Goal: Task Accomplishment & Management: Complete application form

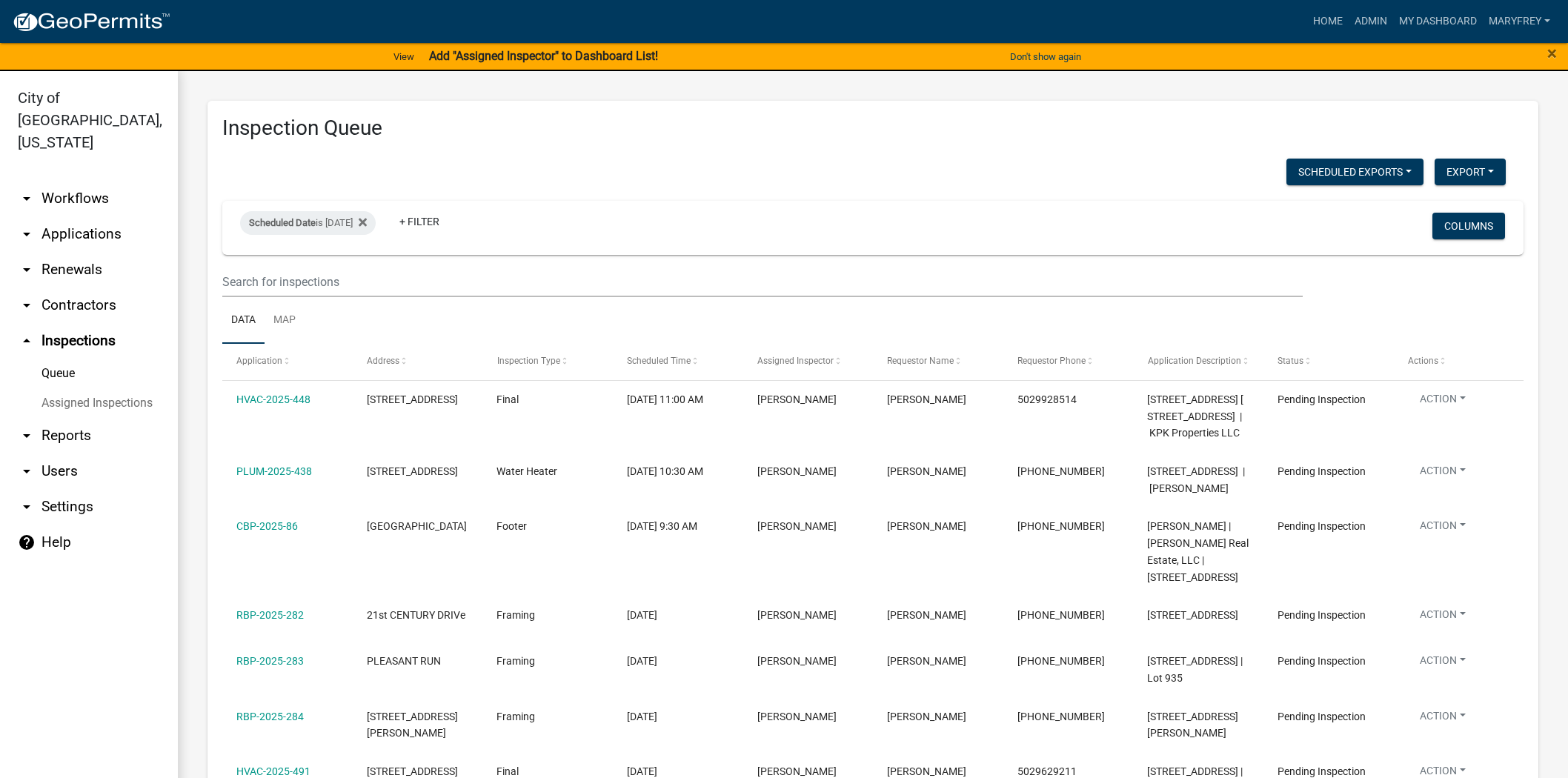
select select "3: 100"
click at [93, 181] on link "arrow_drop_down Workflows" at bounding box center [89, 198] width 178 height 35
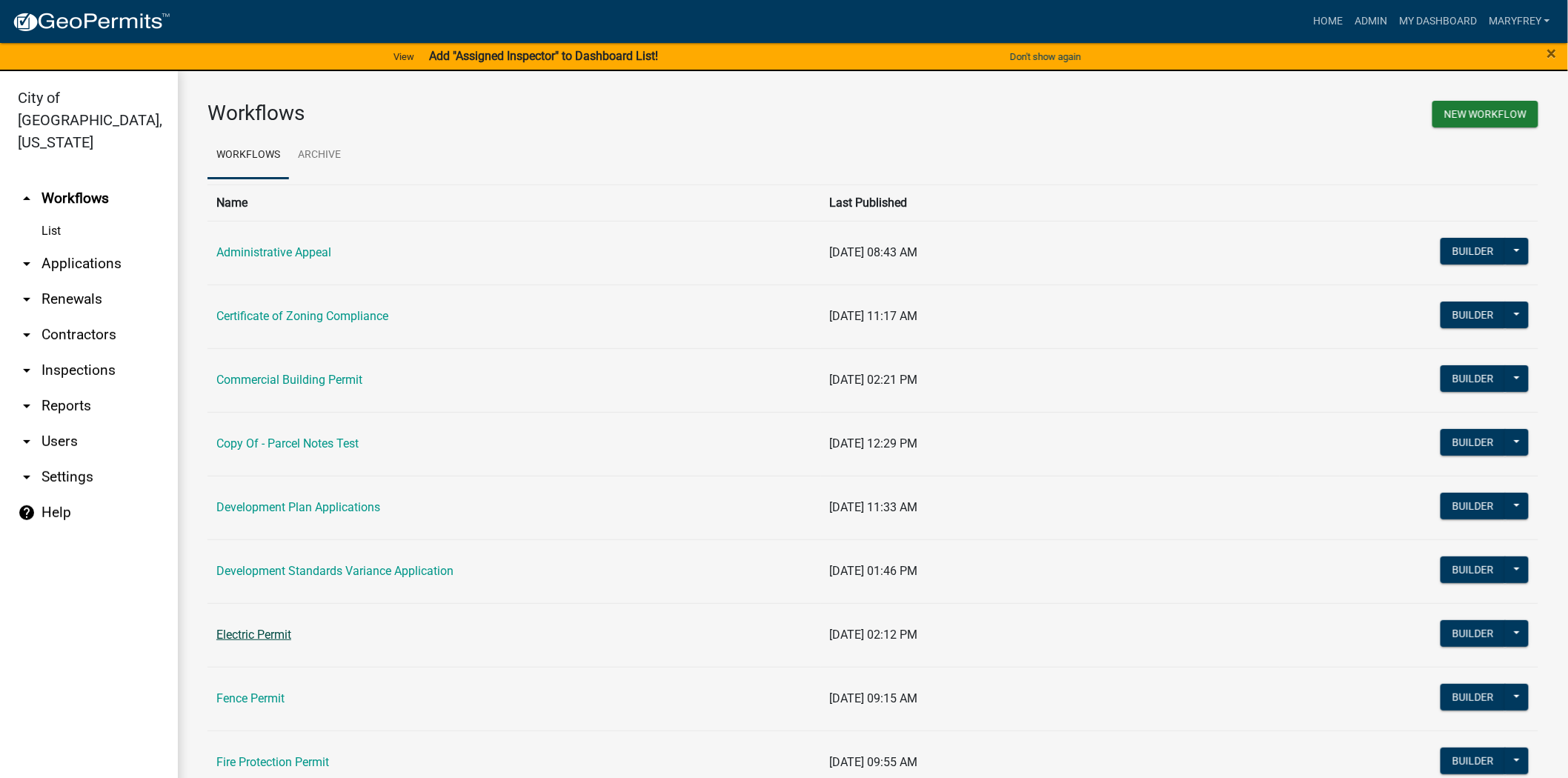
click at [260, 634] on link "Electric Permit" at bounding box center [253, 634] width 75 height 14
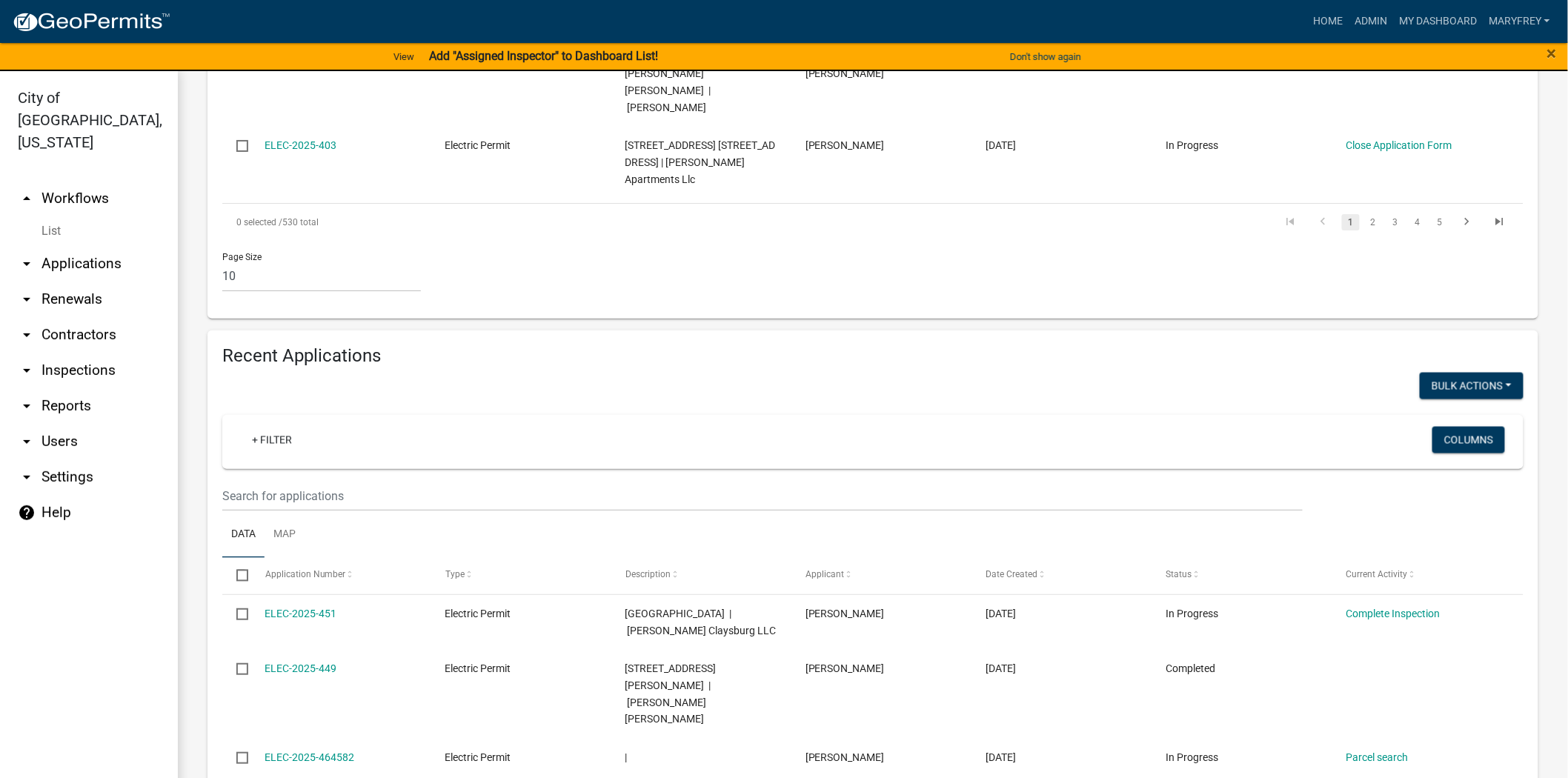
scroll to position [881, 0]
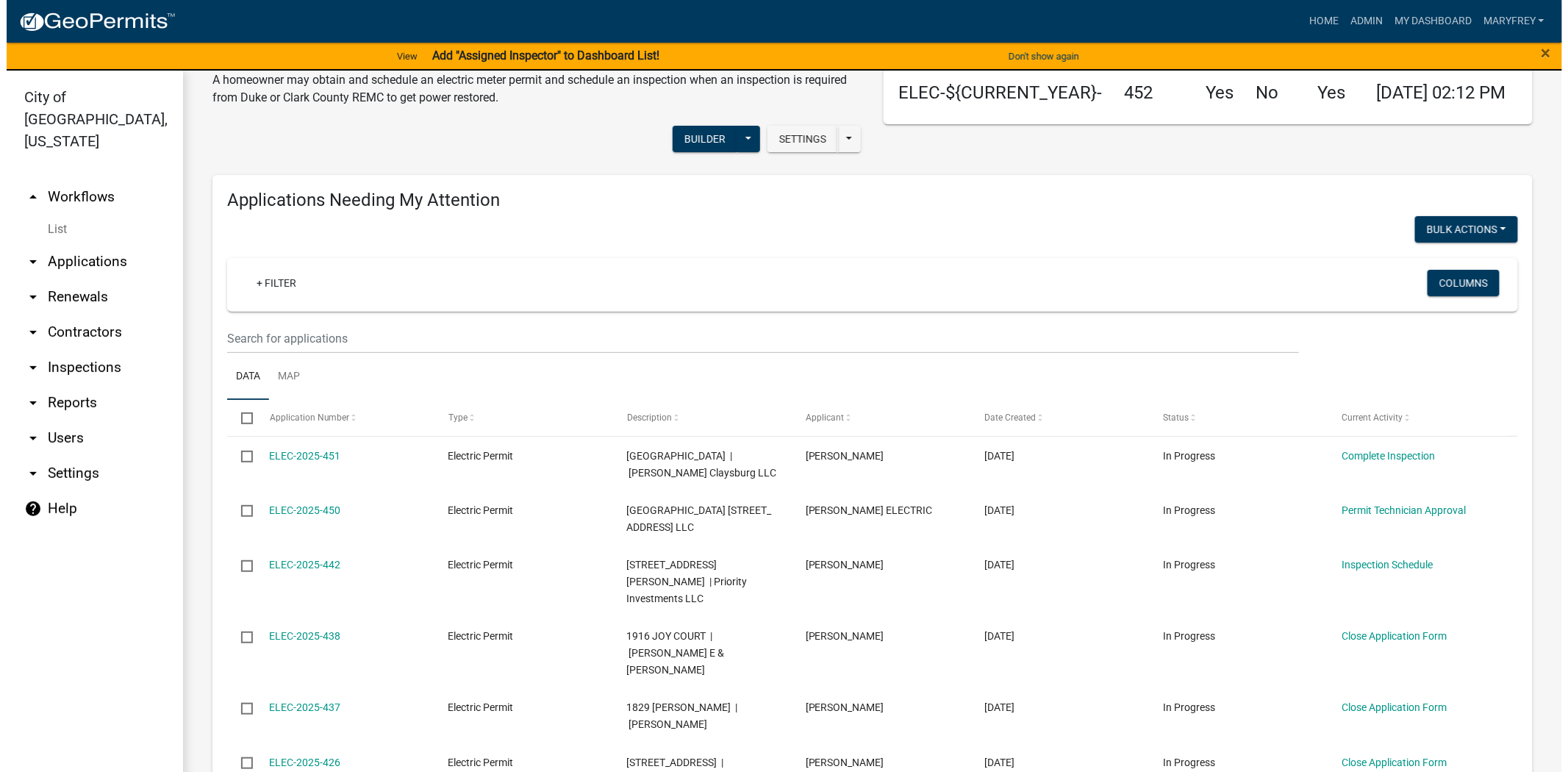
scroll to position [11, 0]
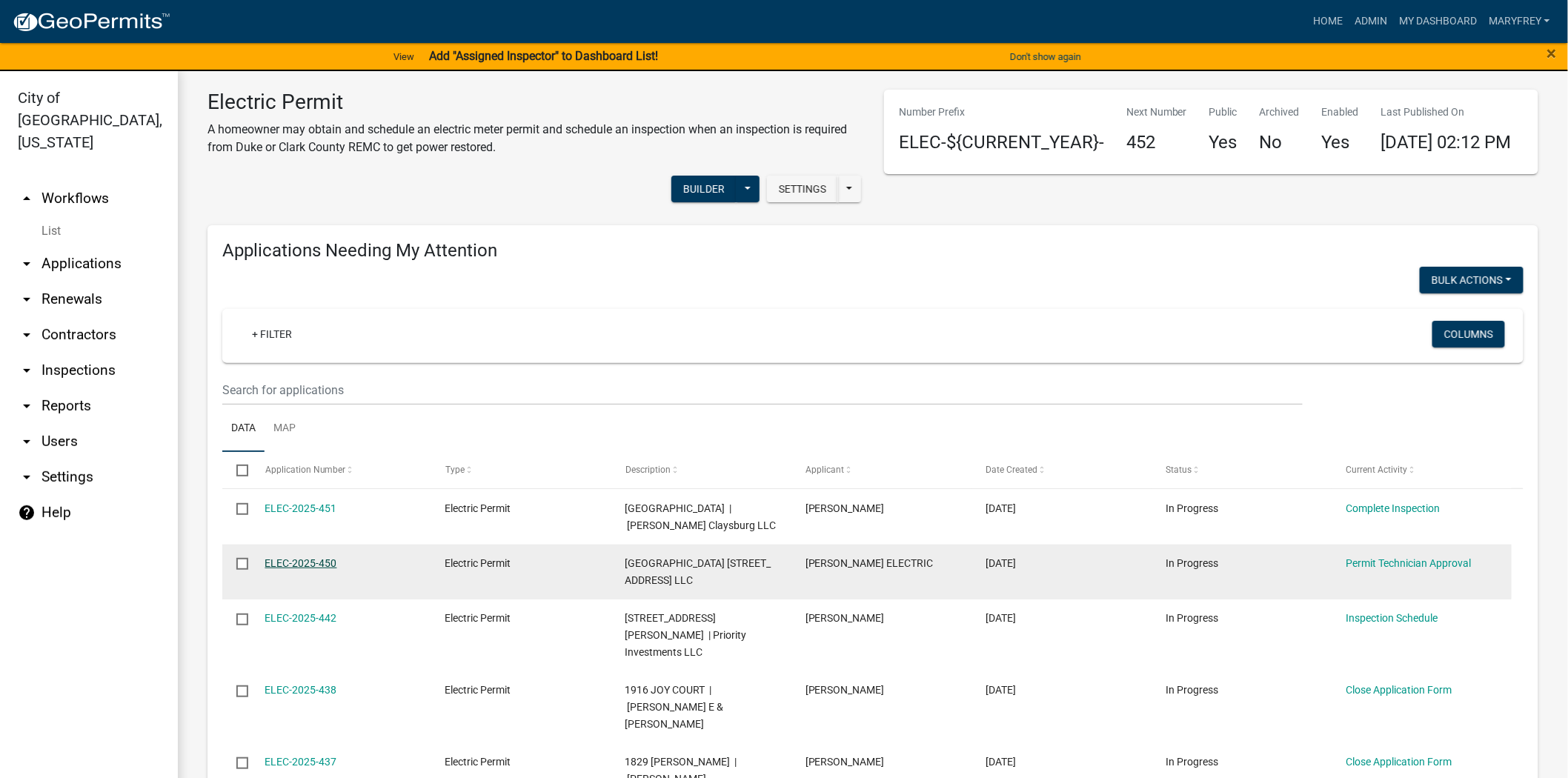
type input "1701"
click at [294, 569] on link "ELEC-2025-450" at bounding box center [301, 562] width 72 height 11
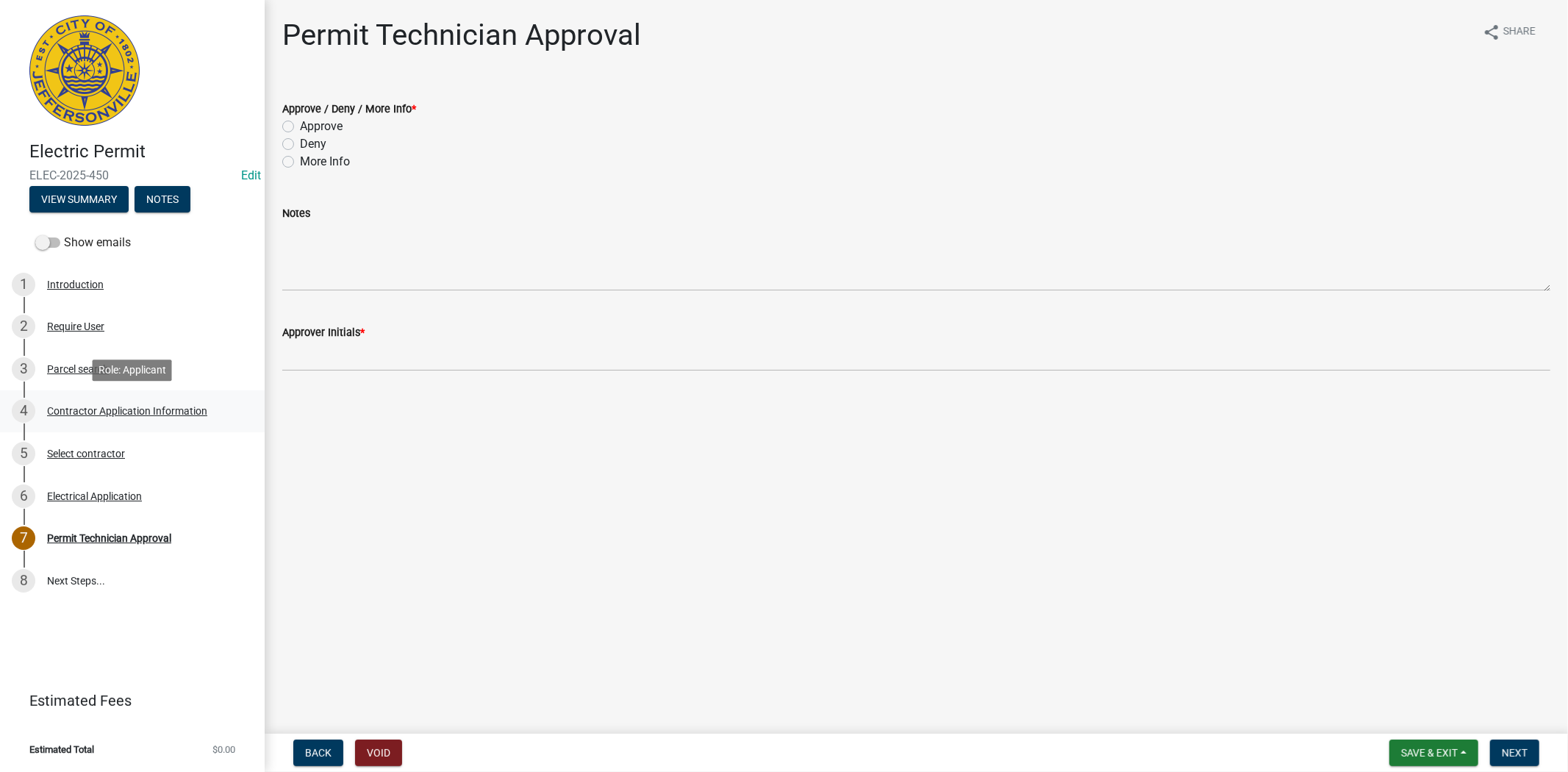
click at [98, 414] on div "Contractor Application Information" at bounding box center [127, 411] width 160 height 10
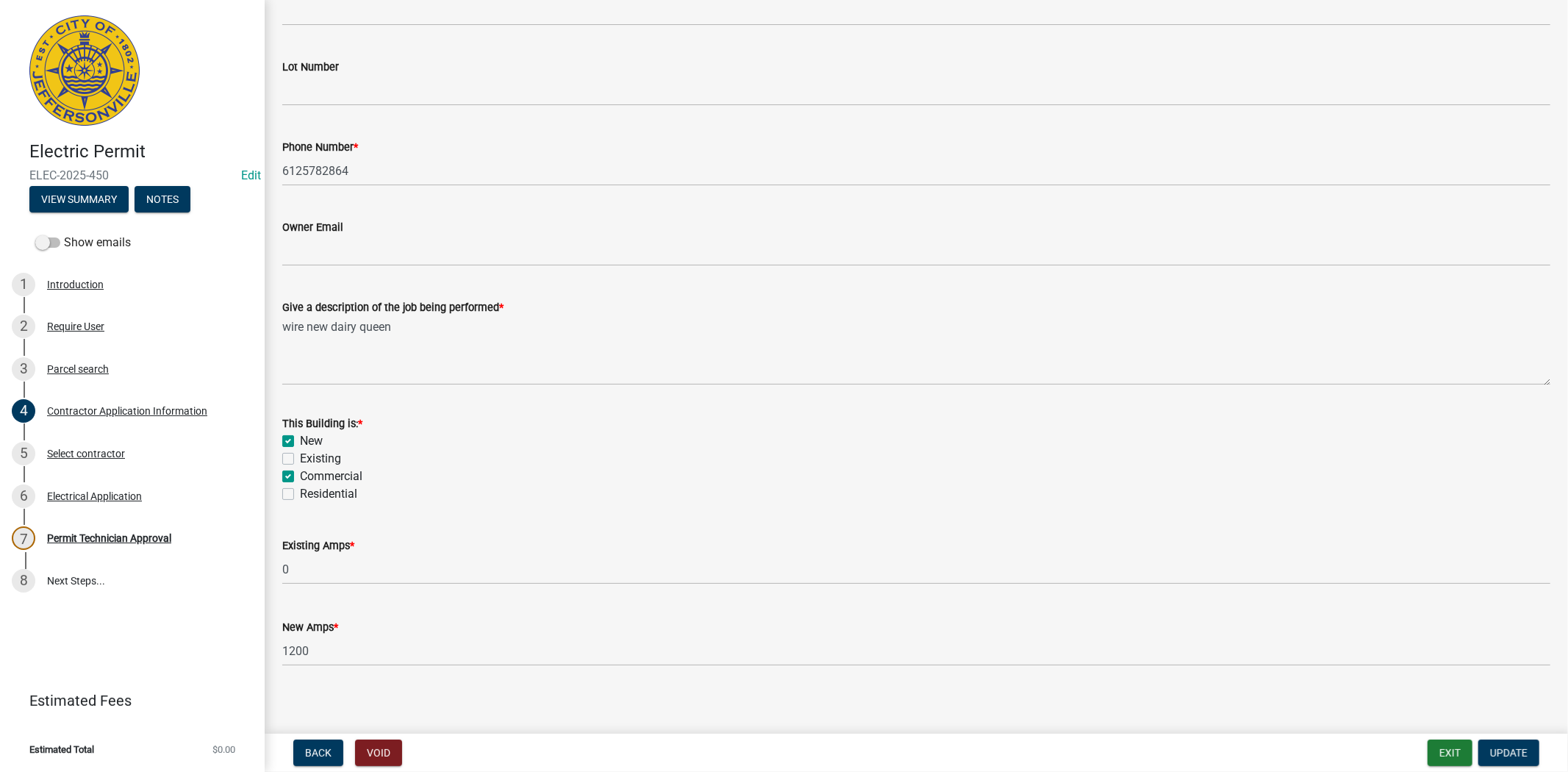
scroll to position [490, 0]
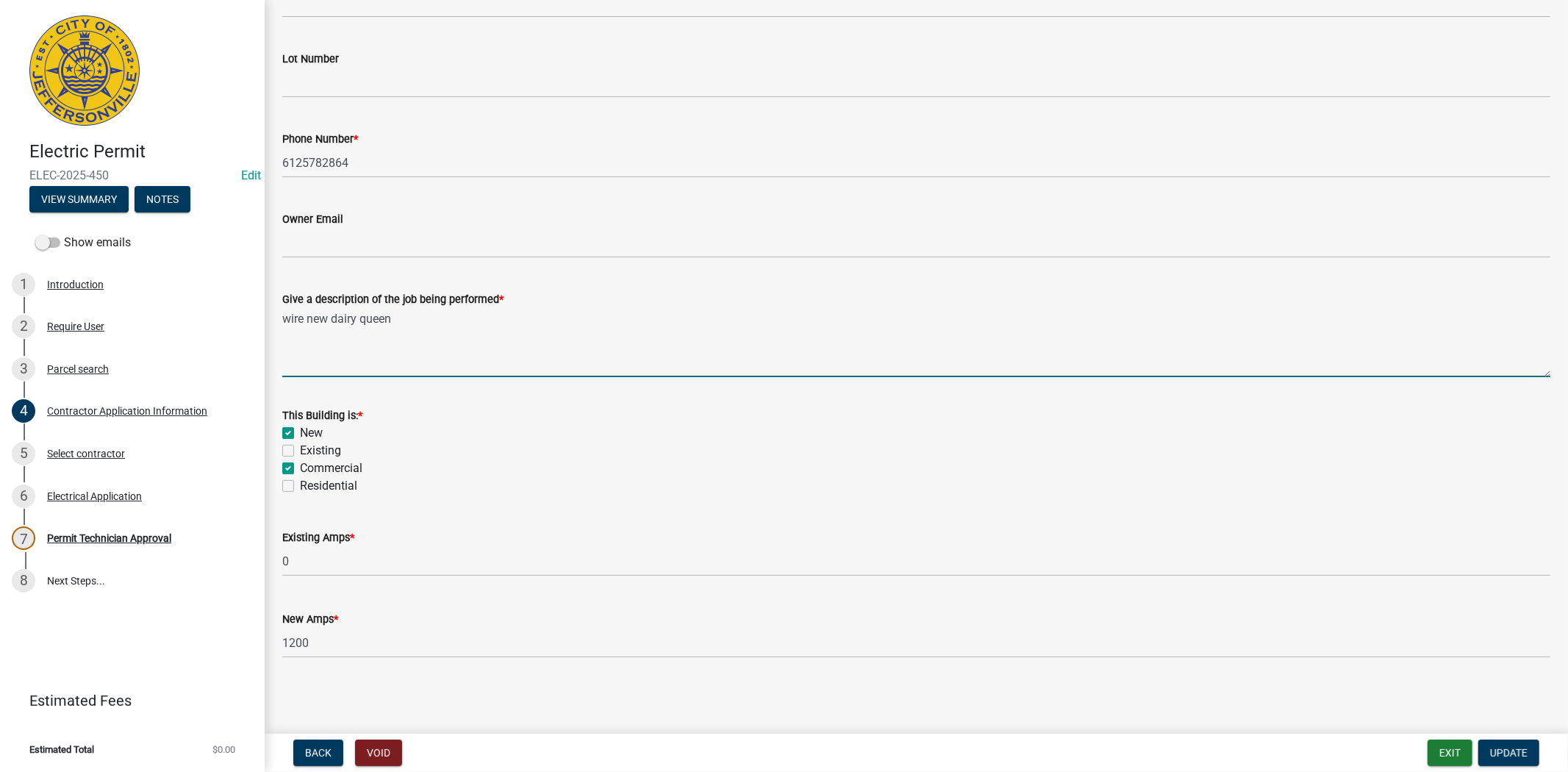
click at [402, 317] on textarea "wire new dairy queen" at bounding box center [916, 342] width 1268 height 69
click at [283, 330] on textarea "wire new dairy queen Temp pole, per Larry and Harold" at bounding box center [916, 342] width 1268 height 69
type textarea "wire new dairy queen add 75 amp Temp pole, per Larry and Harold"
click at [1511, 747] on span "Update" at bounding box center [1509, 752] width 38 height 11
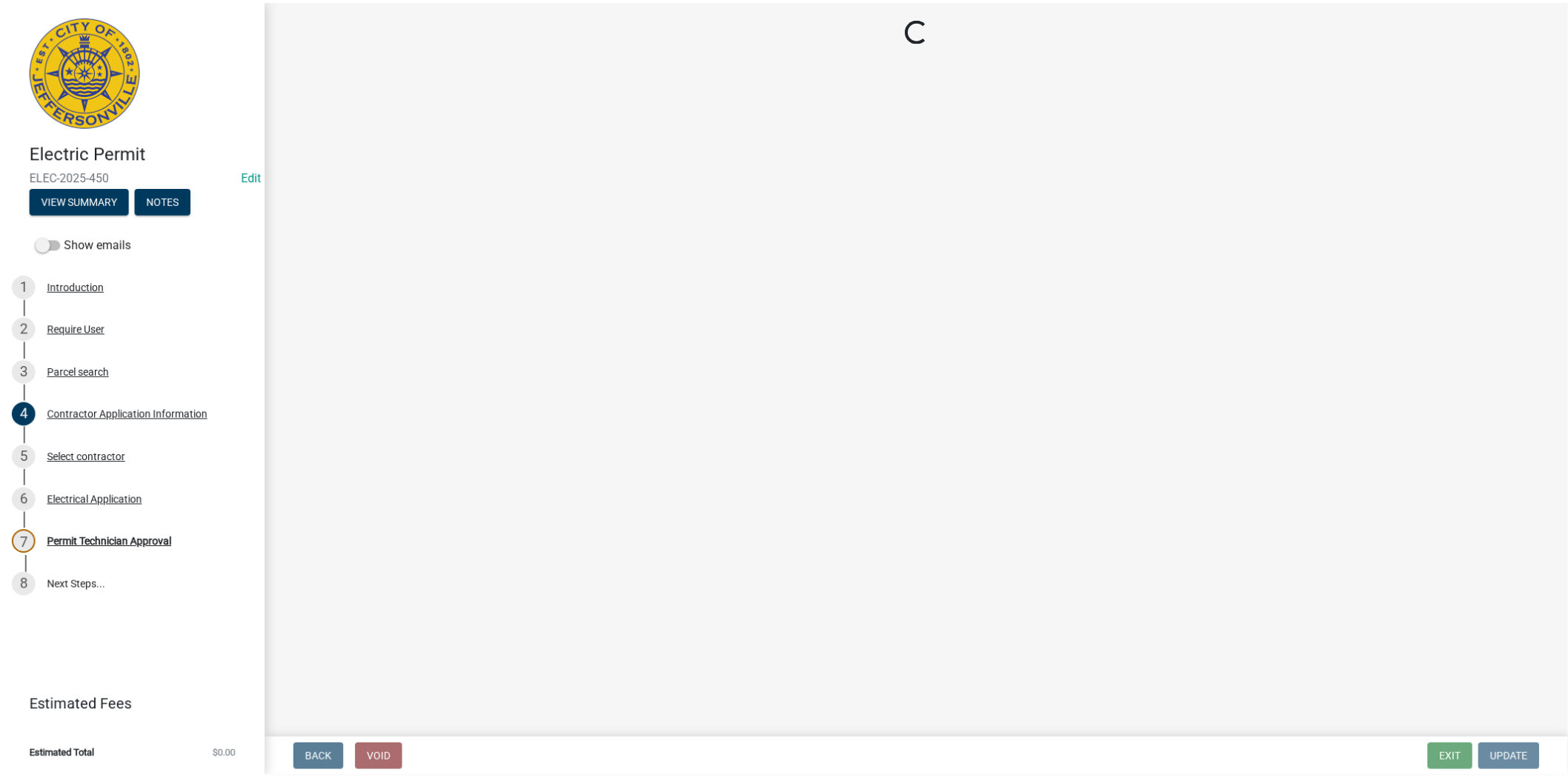
scroll to position [0, 0]
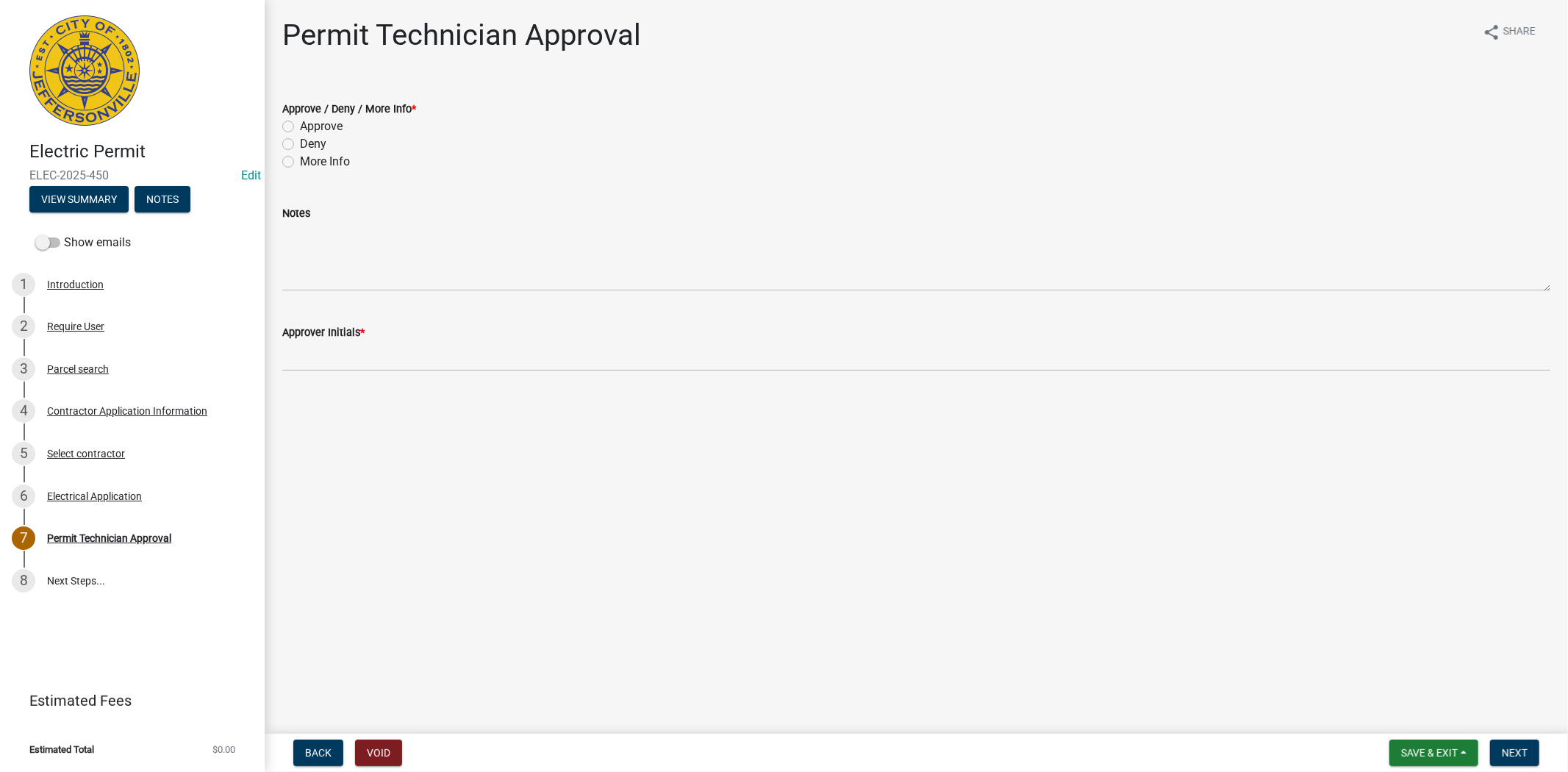
click at [300, 129] on label "Approve" at bounding box center [321, 127] width 43 height 17
click at [300, 127] on input "Approve" at bounding box center [304, 122] width 10 height 10
radio input "true"
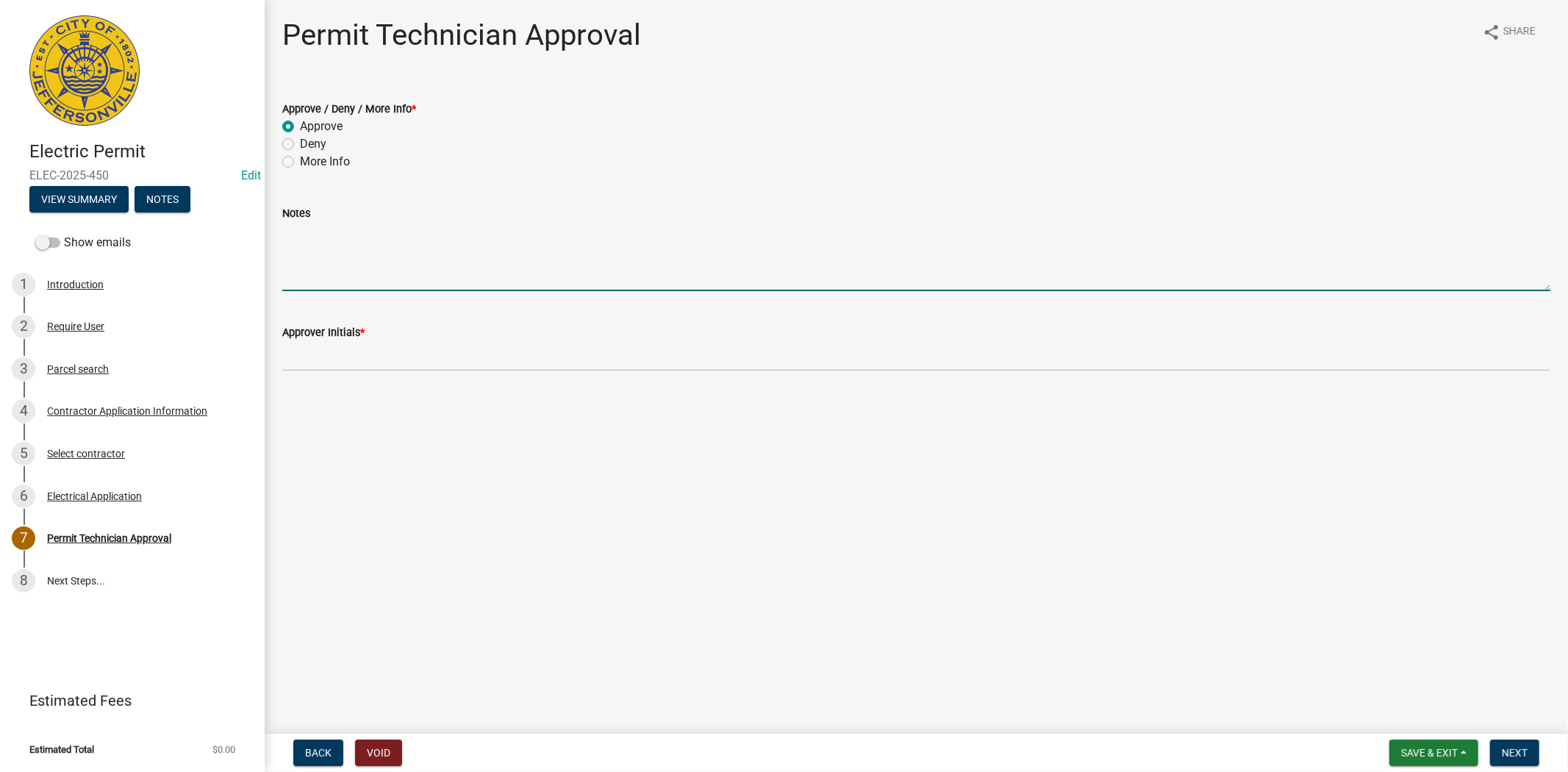
click at [317, 247] on textarea "Notes" at bounding box center [916, 256] width 1268 height 69
type textarea "approved per LW, plus add a 100 amp temp pole"
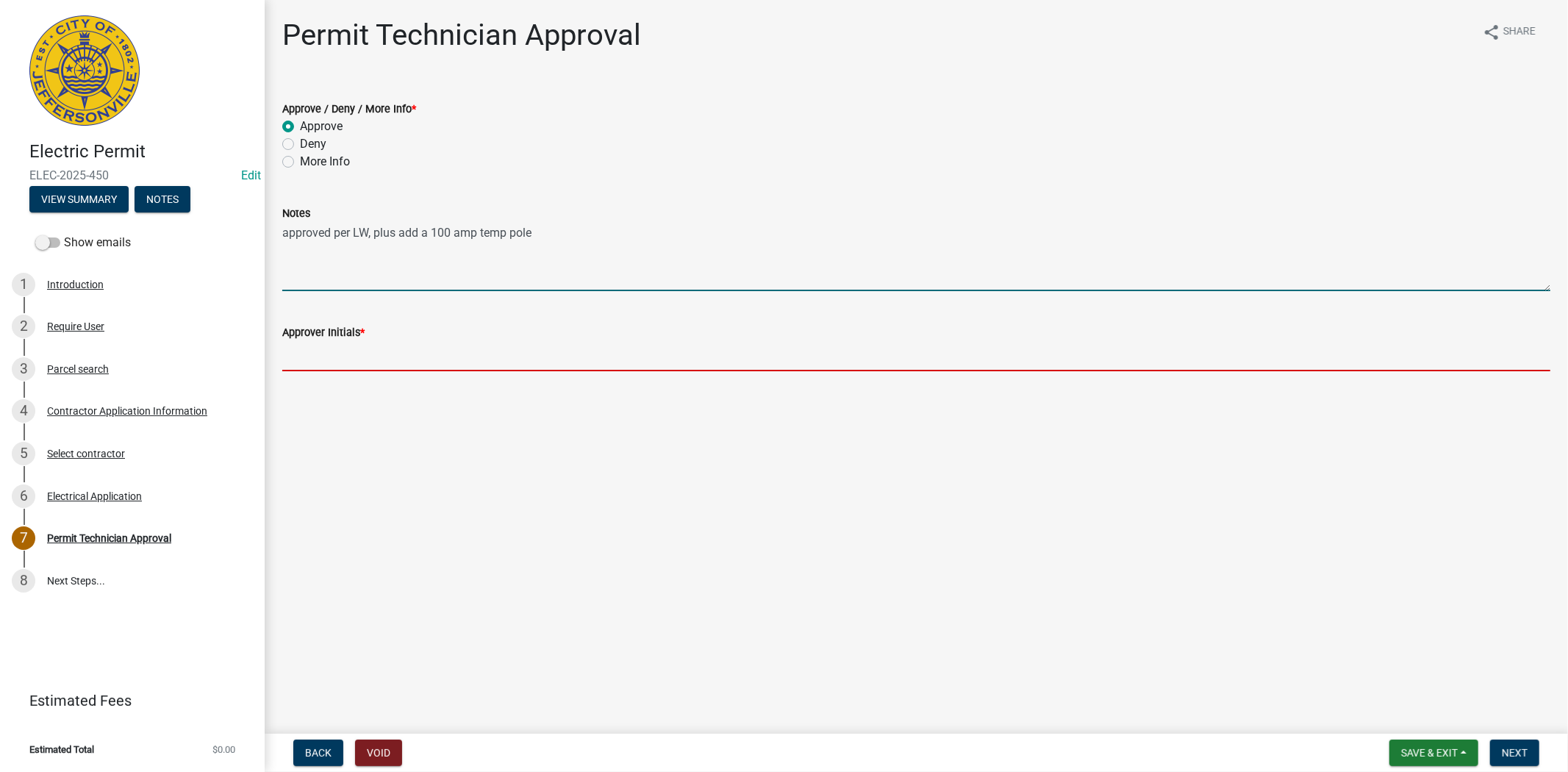
click at [319, 360] on input "Approver Initials *" at bounding box center [916, 356] width 1268 height 30
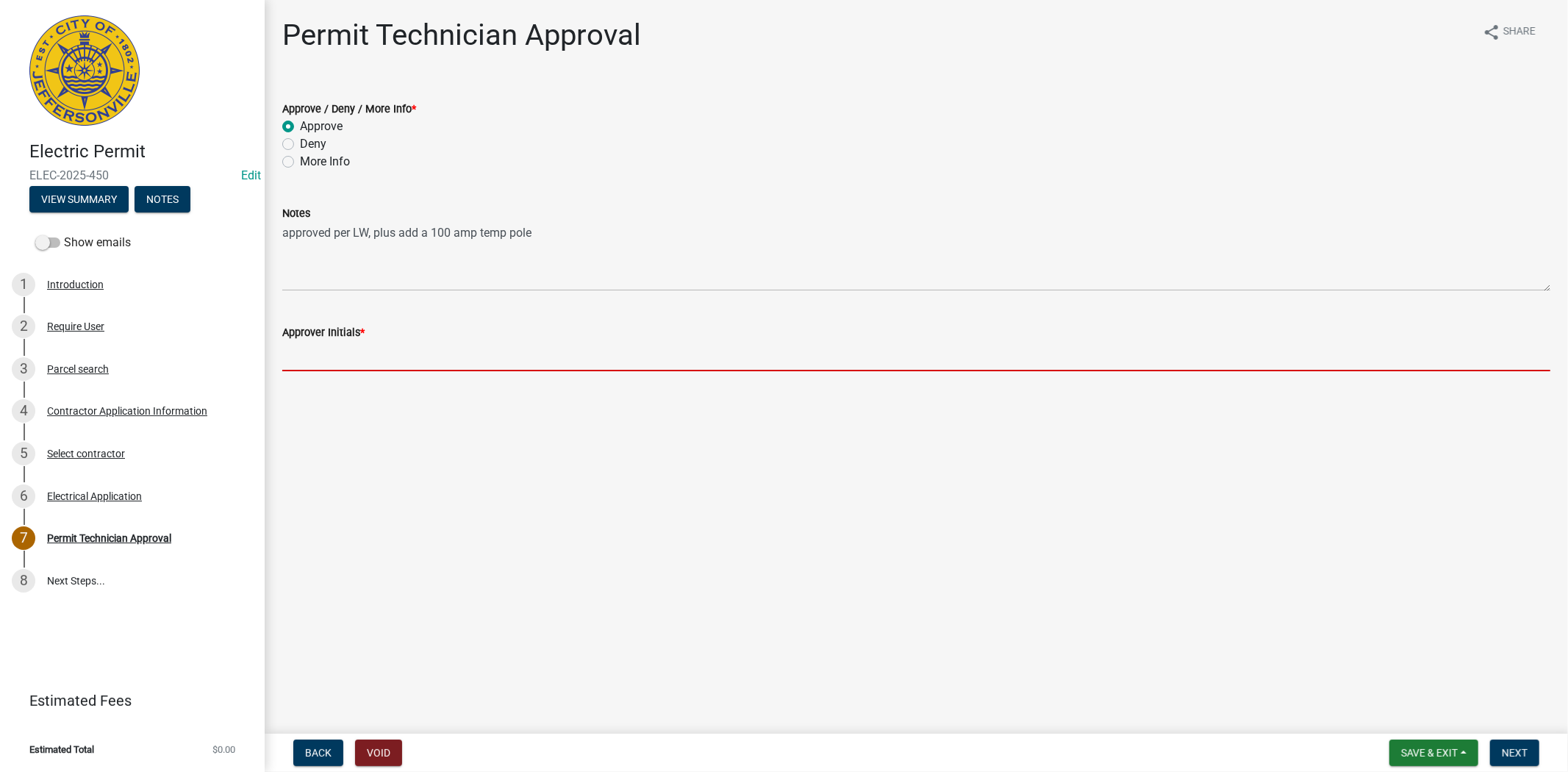
type input "mkf"
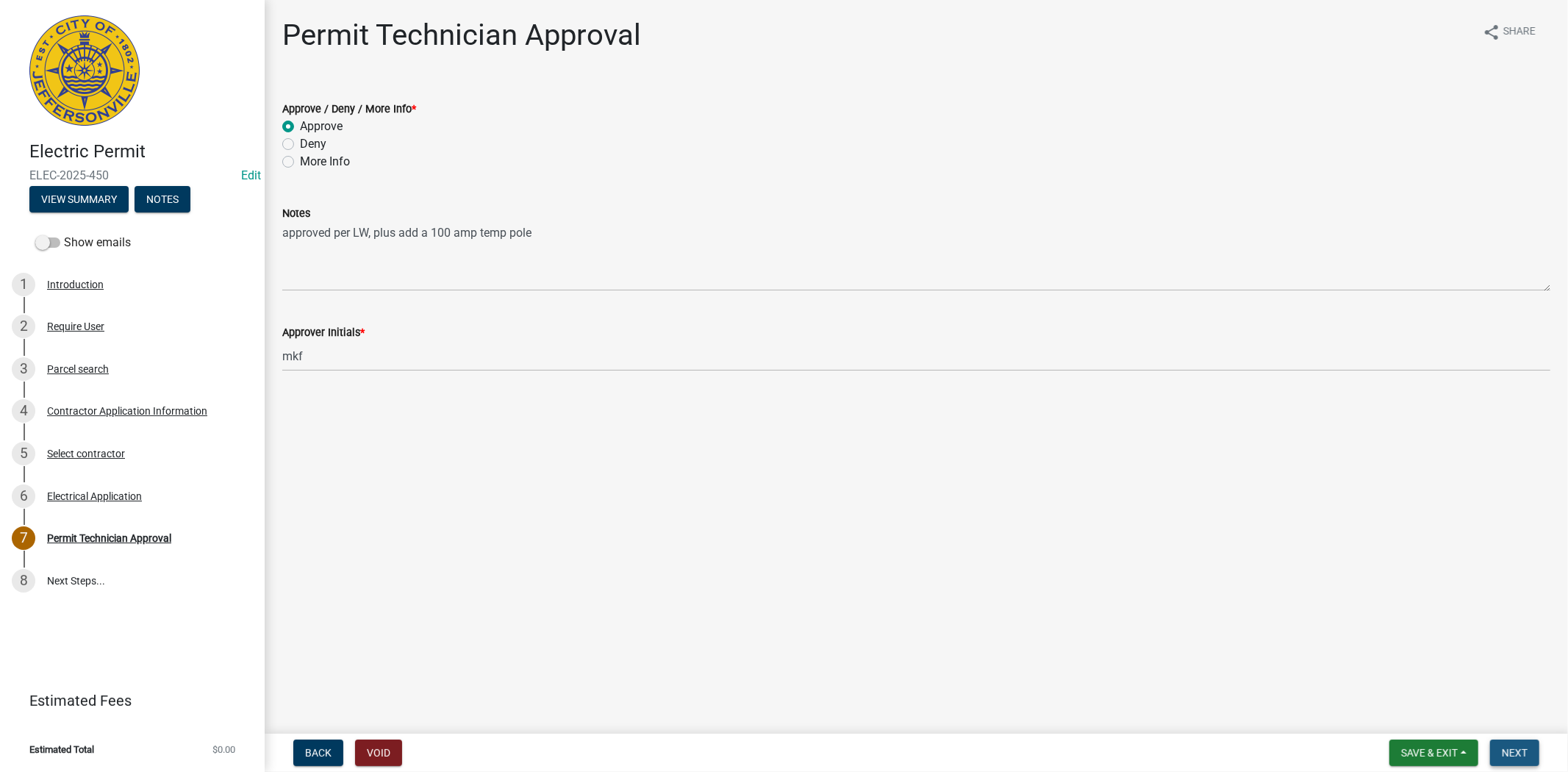
click at [1523, 747] on span "Next" at bounding box center [1514, 752] width 25 height 11
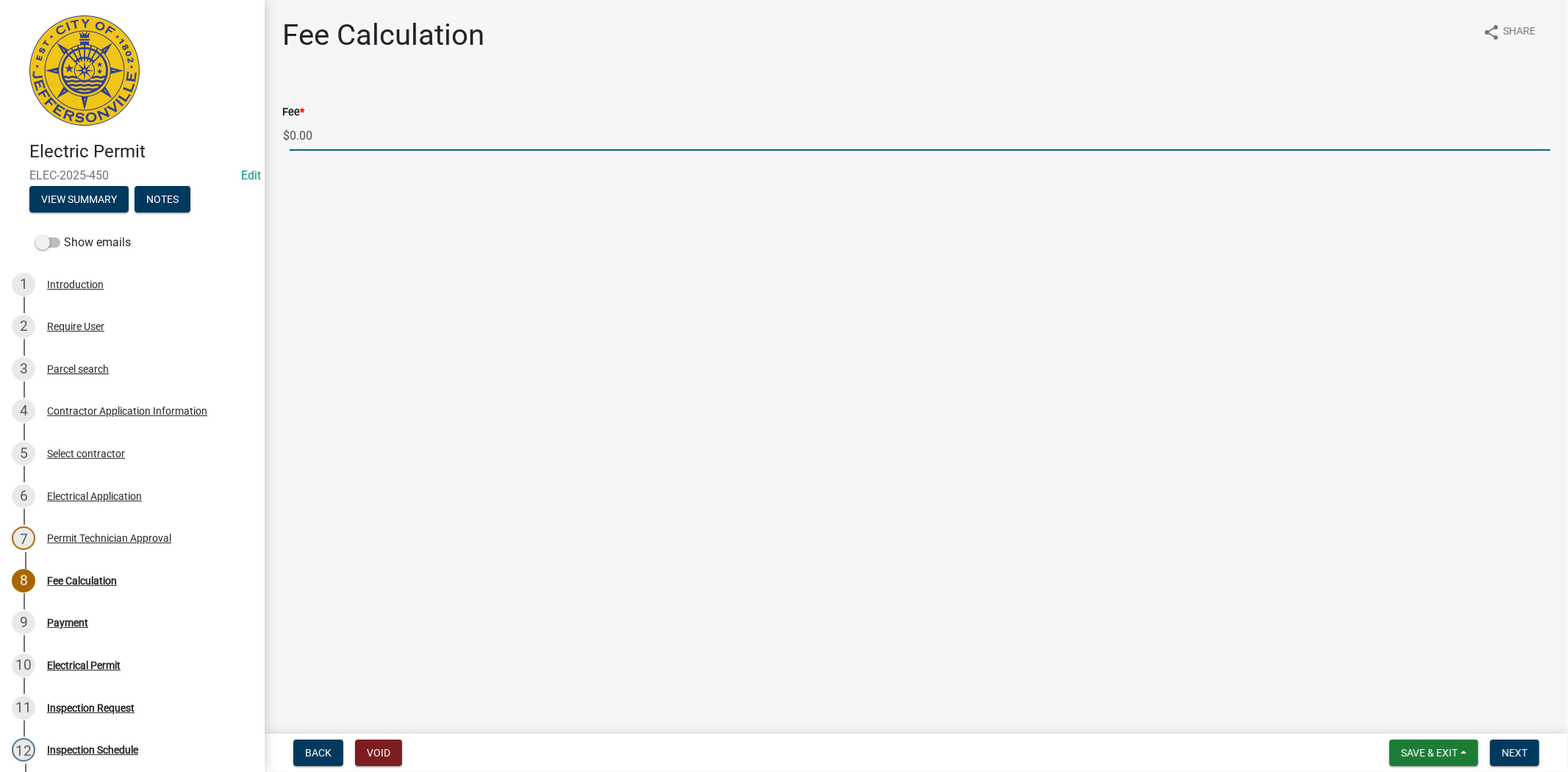
drag, startPoint x: 311, startPoint y: 133, endPoint x: 295, endPoint y: 137, distance: 16.5
click at [291, 140] on input "0.00" at bounding box center [920, 136] width 1261 height 30
type input "975.00"
click at [1530, 754] on button "Next" at bounding box center [1515, 753] width 49 height 26
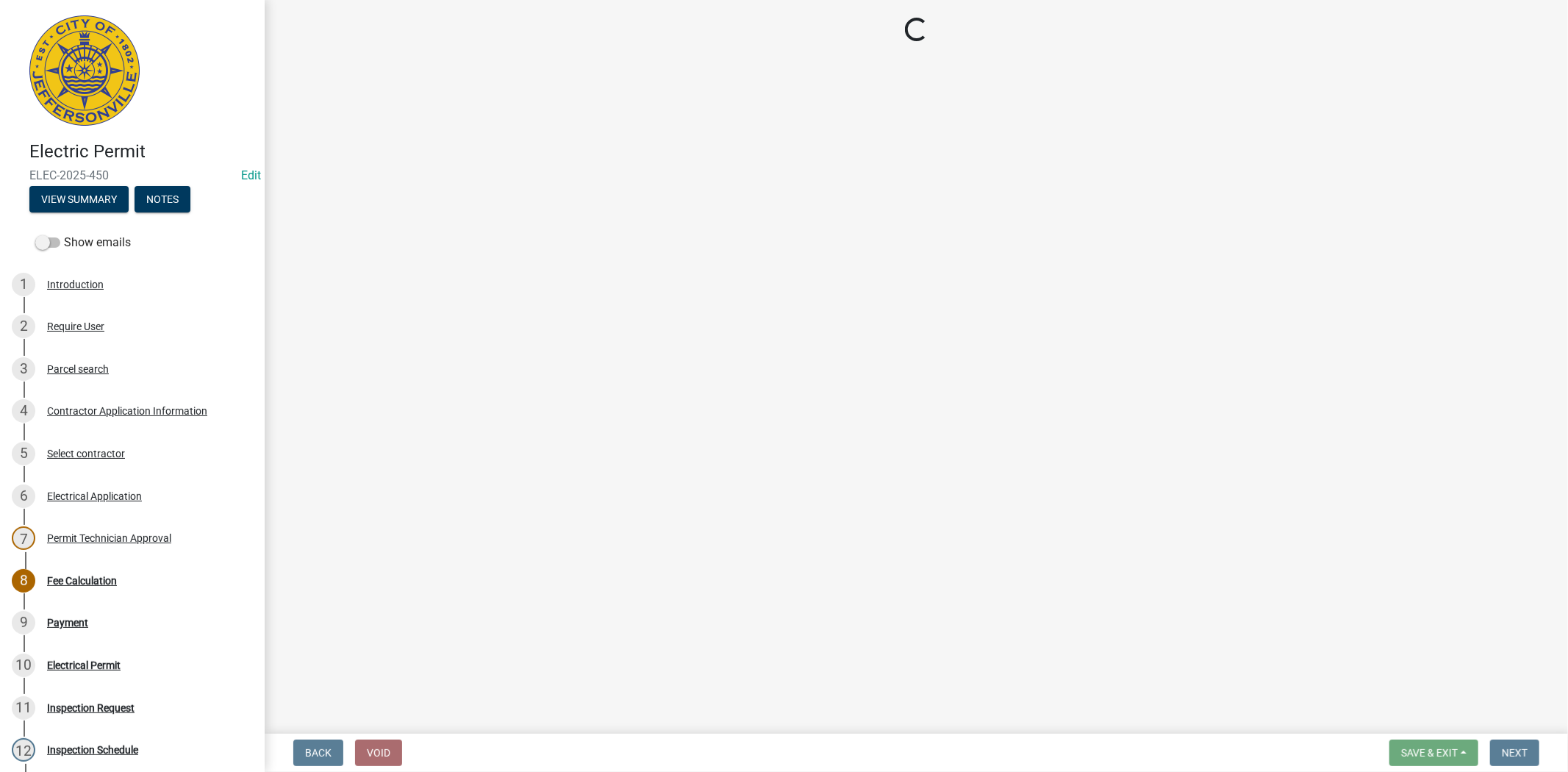
select select "3: 3"
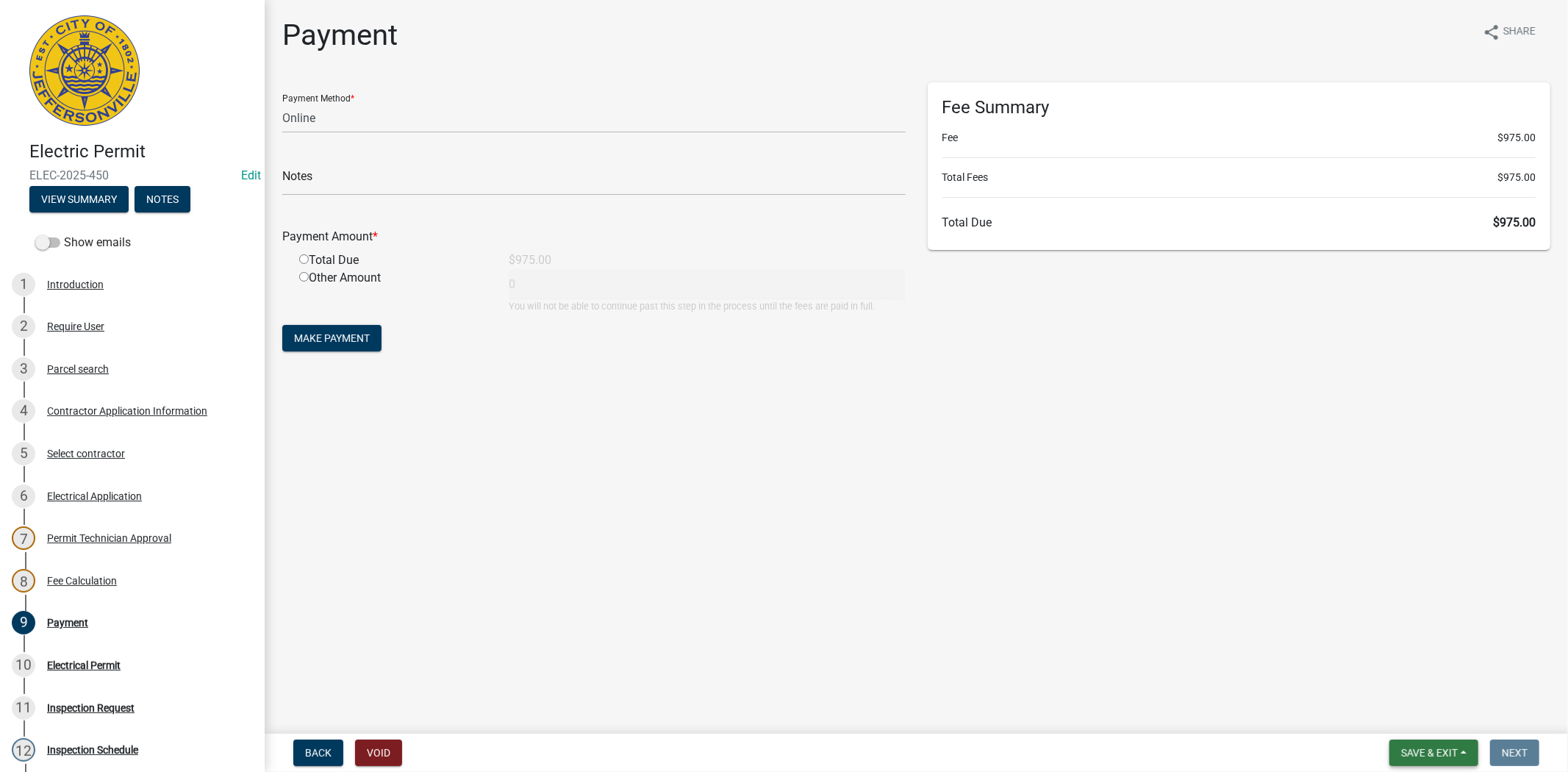
click at [1439, 758] on button "Save & Exit" at bounding box center [1434, 753] width 89 height 26
click at [1412, 715] on button "Save & Exit" at bounding box center [1419, 714] width 118 height 35
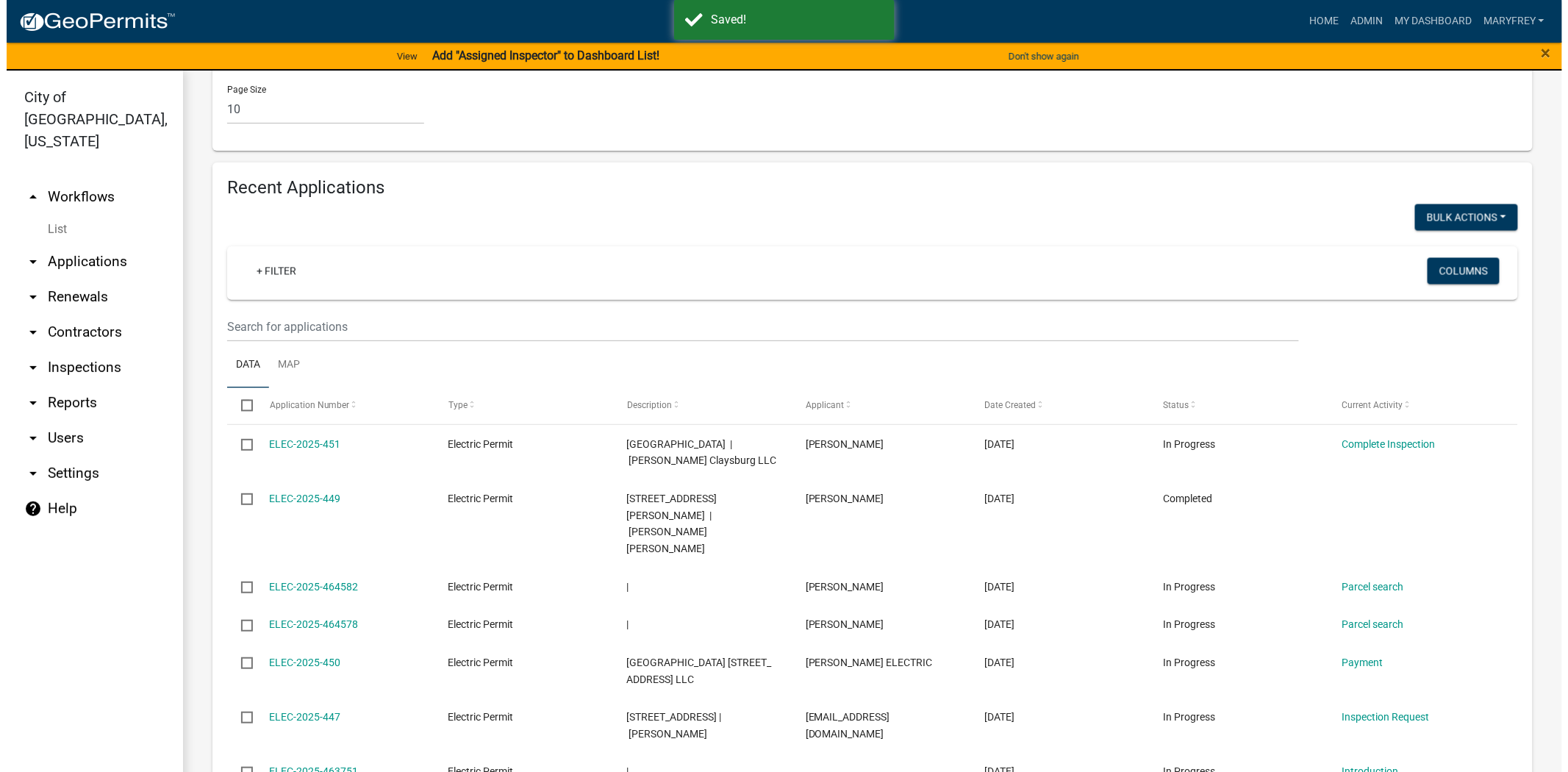
scroll to position [1142, 0]
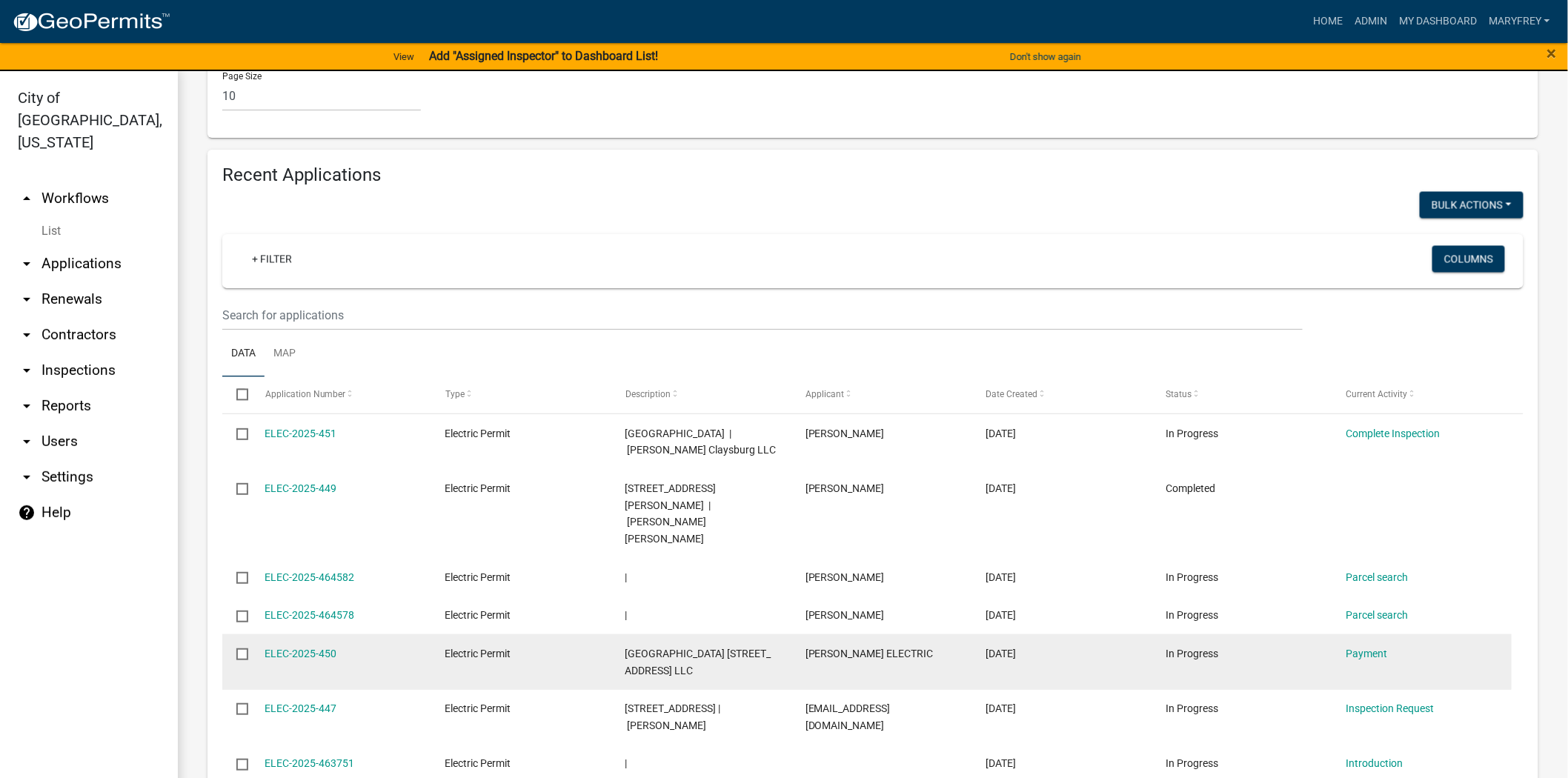
click at [265, 645] on div "ELEC-2025-450" at bounding box center [341, 653] width 152 height 17
click at [301, 648] on link "ELEC-2025-450" at bounding box center [301, 653] width 72 height 11
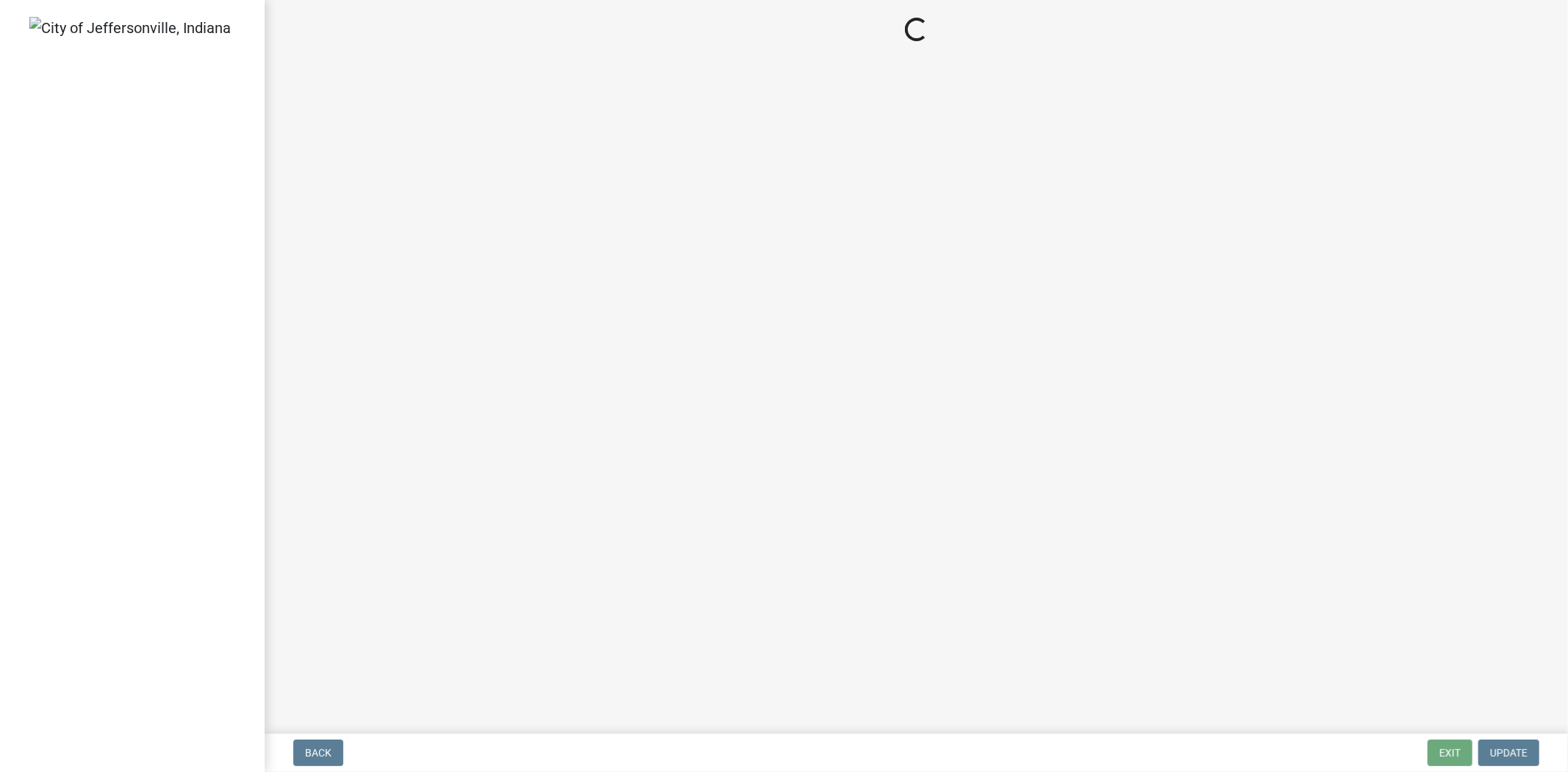
select select "3: 3"
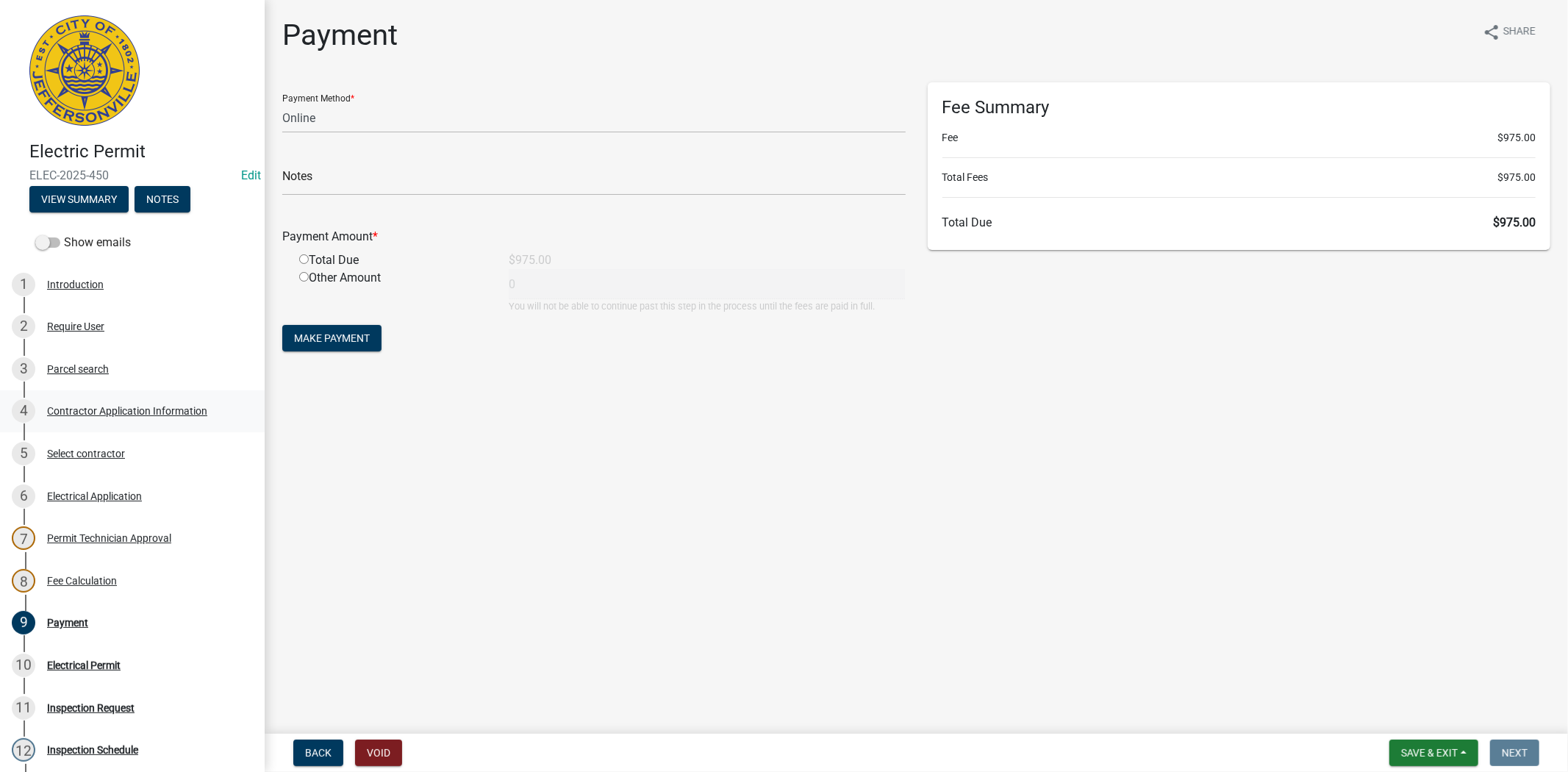
click at [125, 409] on div "Contractor Application Information" at bounding box center [127, 411] width 160 height 10
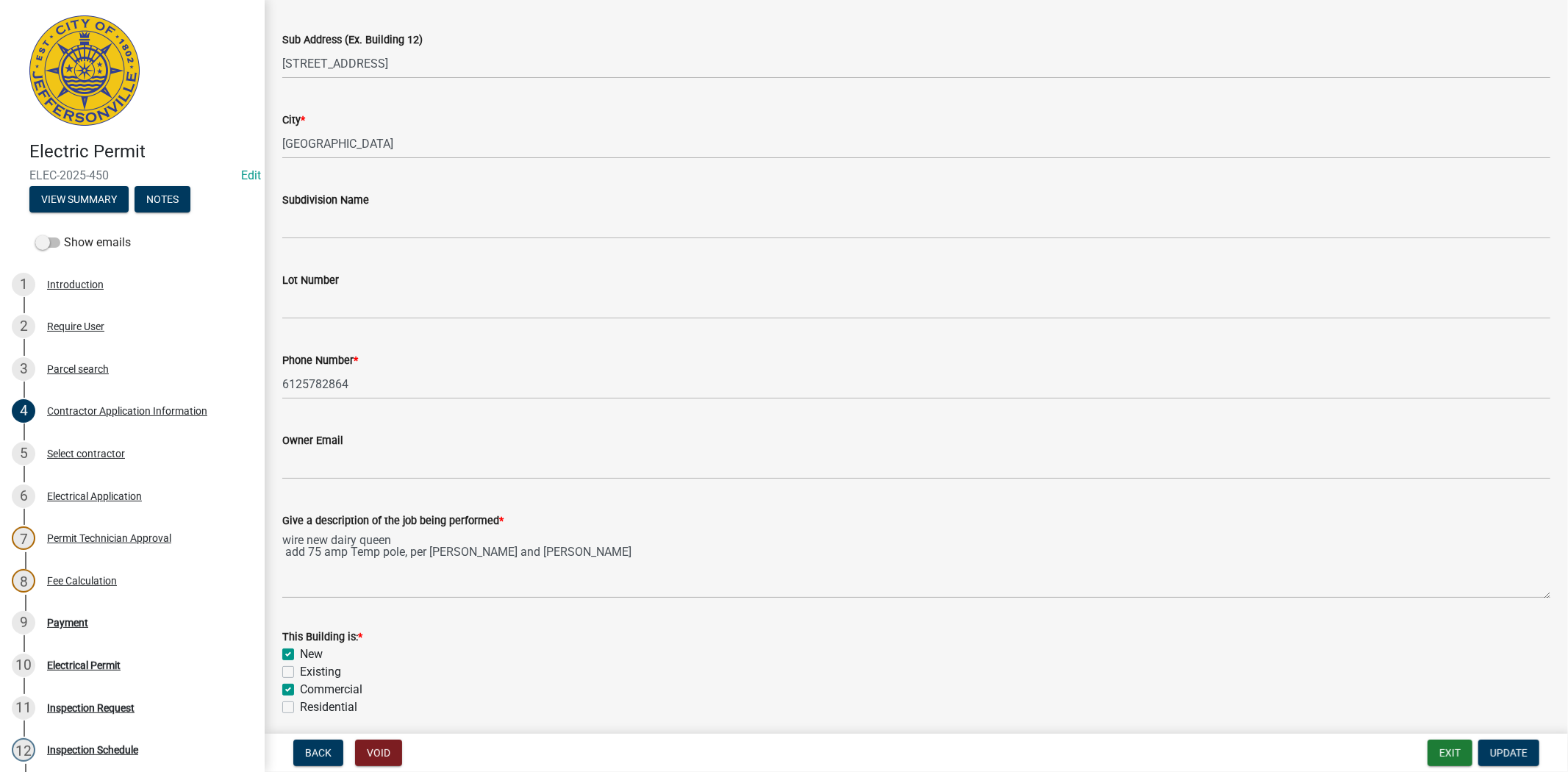
scroll to position [292, 0]
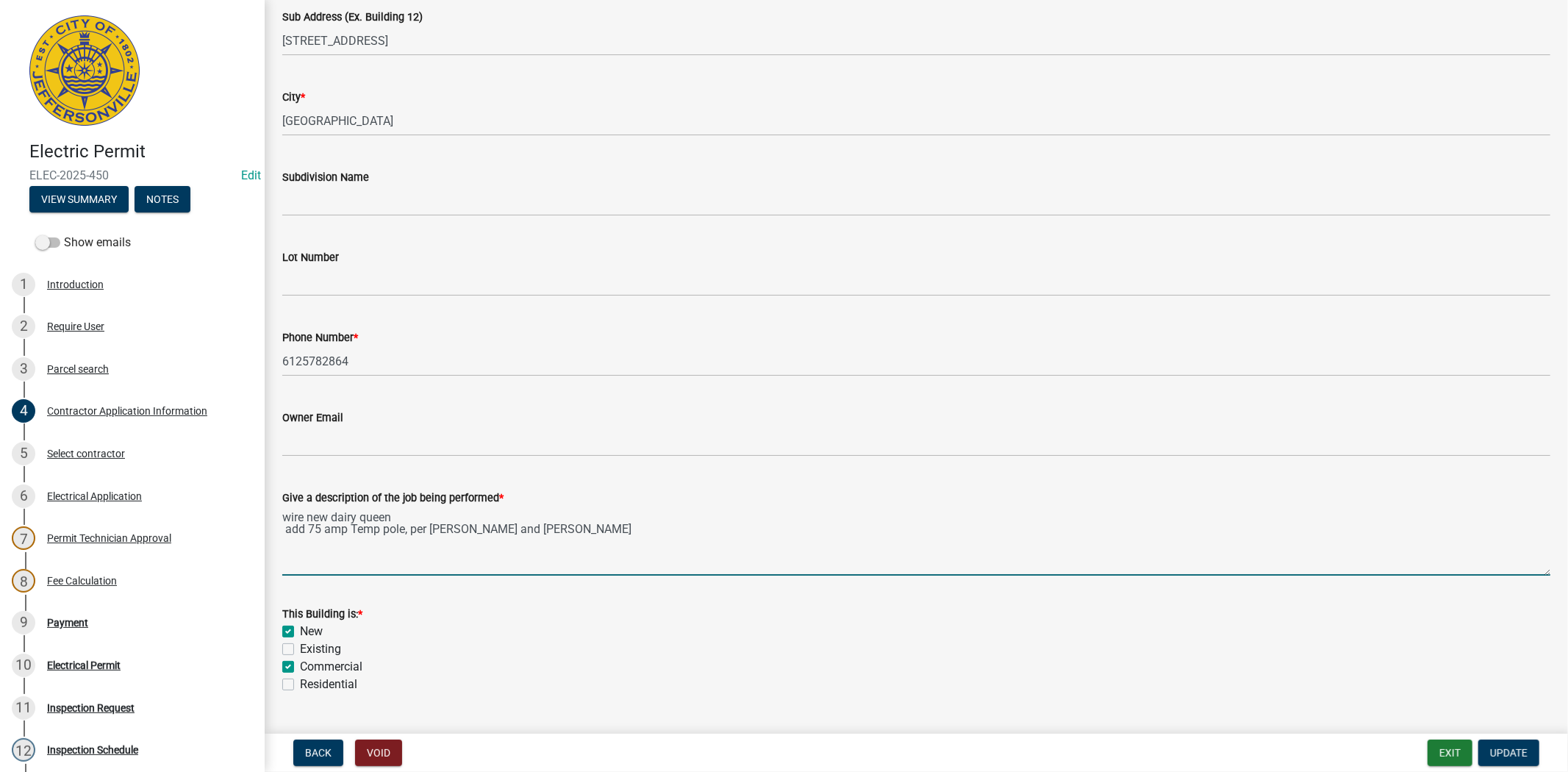
click at [324, 530] on textarea "wire new dairy queen add 75 amp Temp pole, per Larry and Harold" at bounding box center [916, 540] width 1268 height 69
type textarea "wire new dairy queen add 100 amp Temp pole, per Larry and Harold"
click at [1495, 747] on span "Update" at bounding box center [1509, 752] width 38 height 11
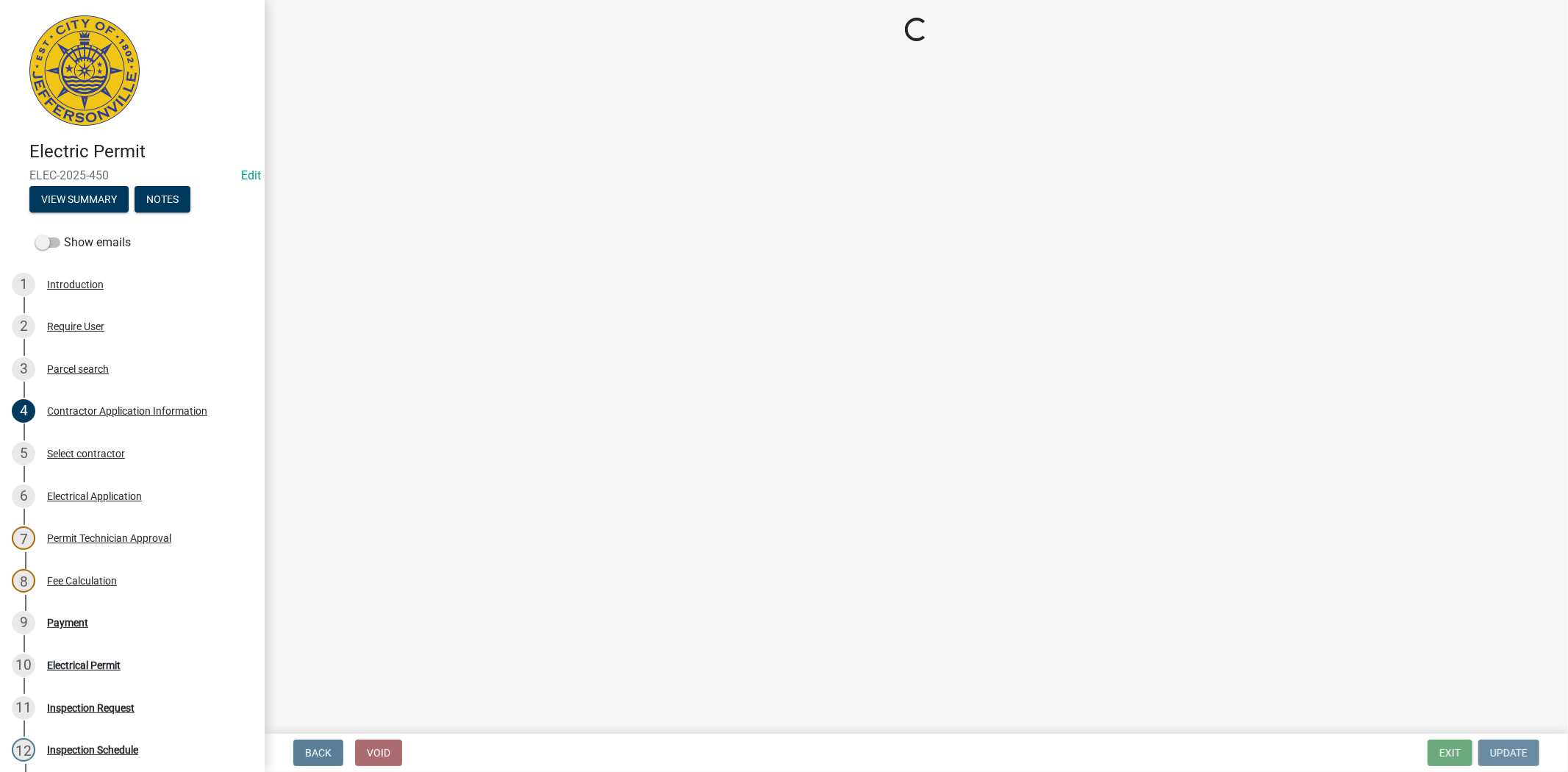
scroll to position [0, 0]
select select "3: 3"
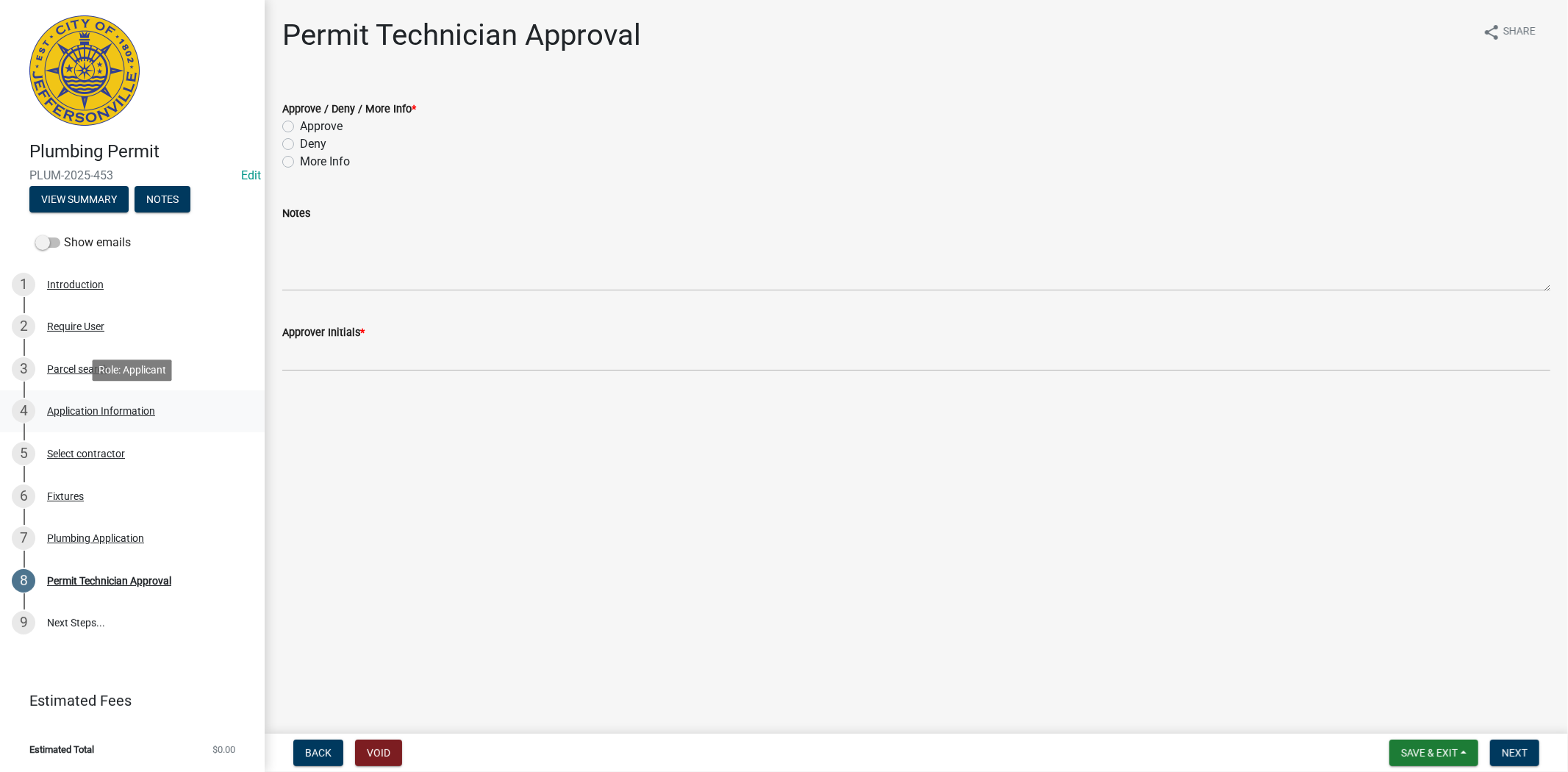
click at [112, 406] on div "Application Information" at bounding box center [101, 411] width 108 height 10
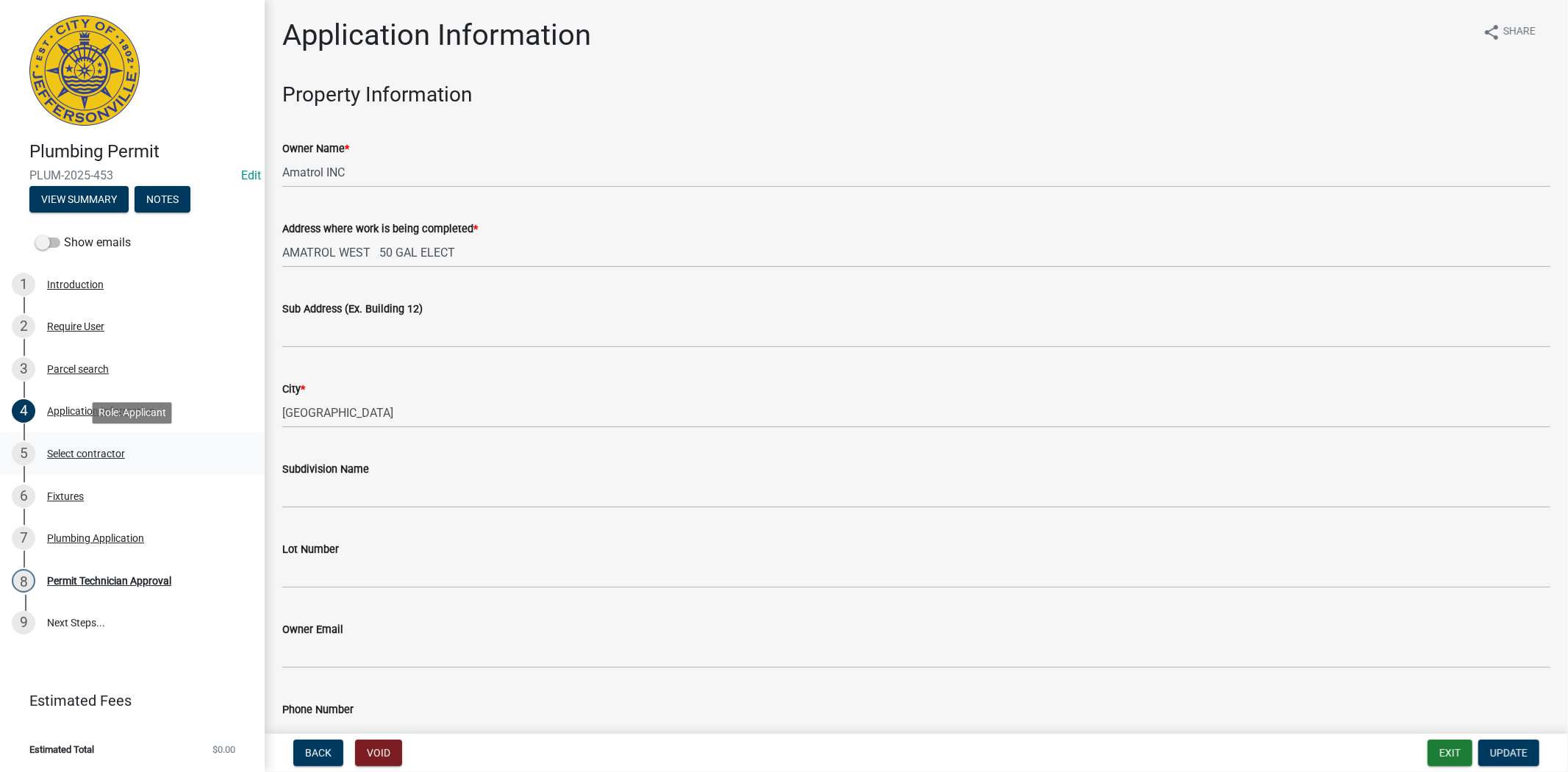
click at [101, 455] on div "Select contractor" at bounding box center [86, 454] width 78 height 10
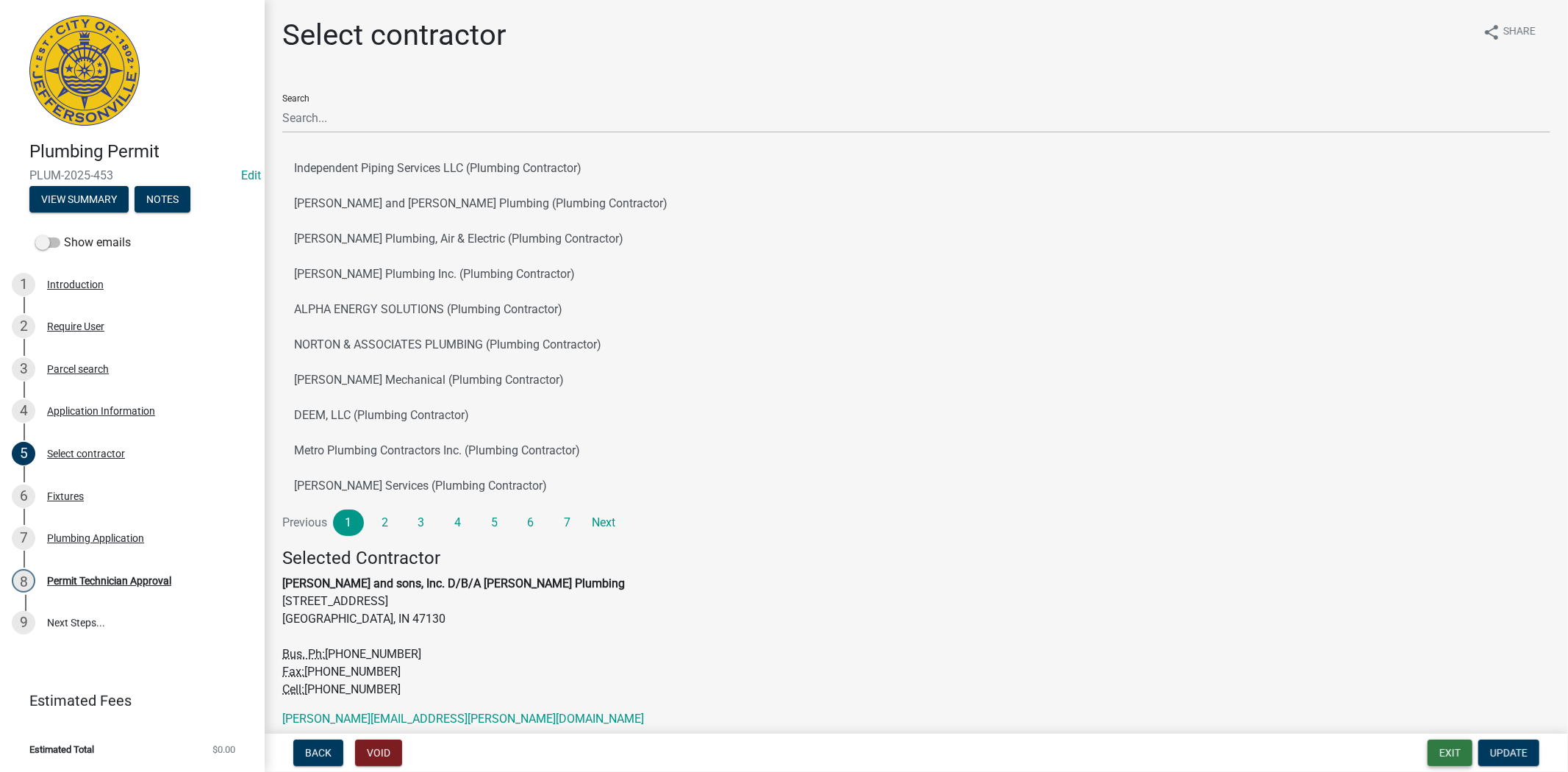
click at [1437, 749] on button "Exit" at bounding box center [1450, 753] width 45 height 26
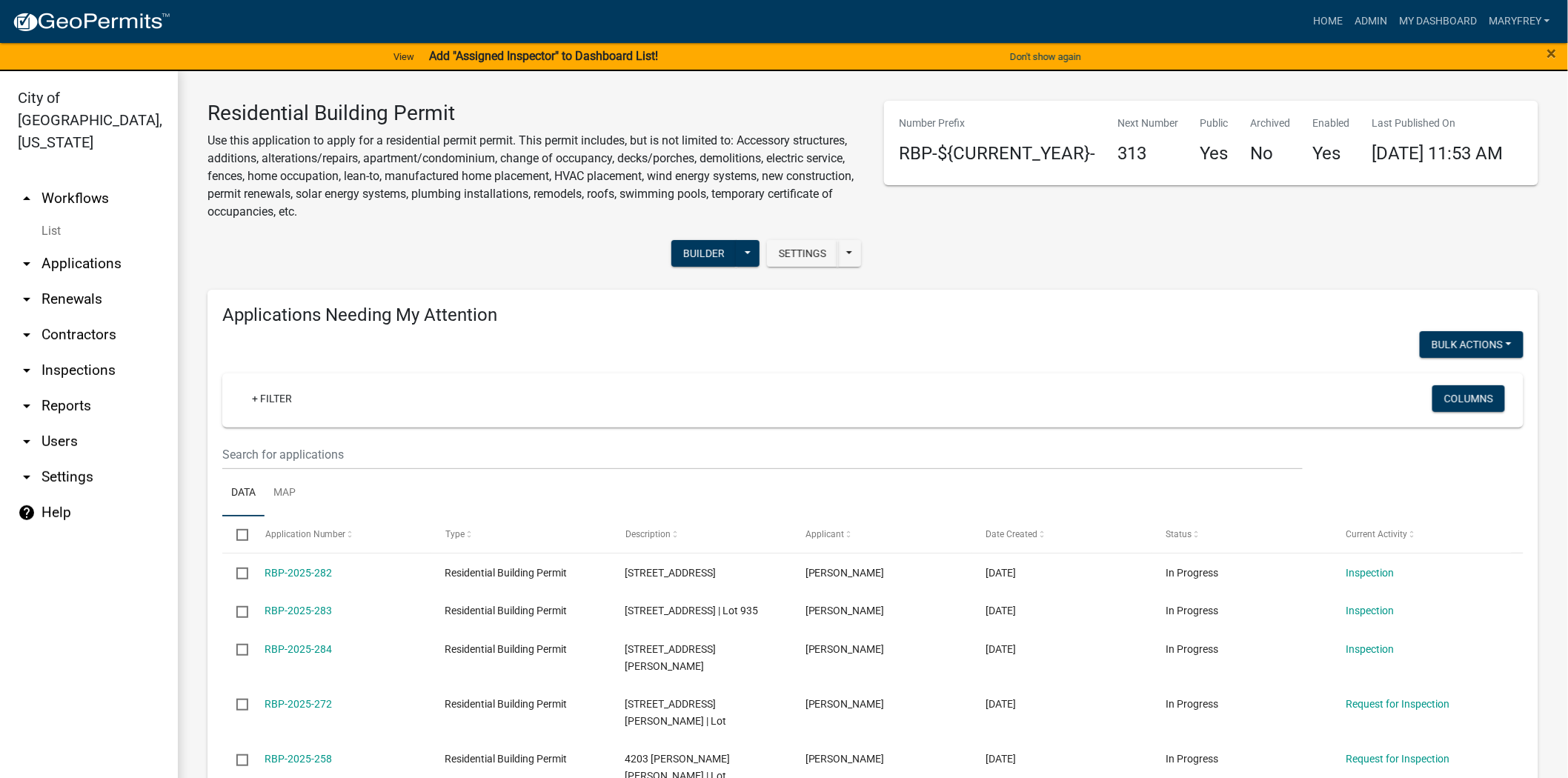
click at [81, 246] on link "arrow_drop_down Applications" at bounding box center [89, 263] width 178 height 35
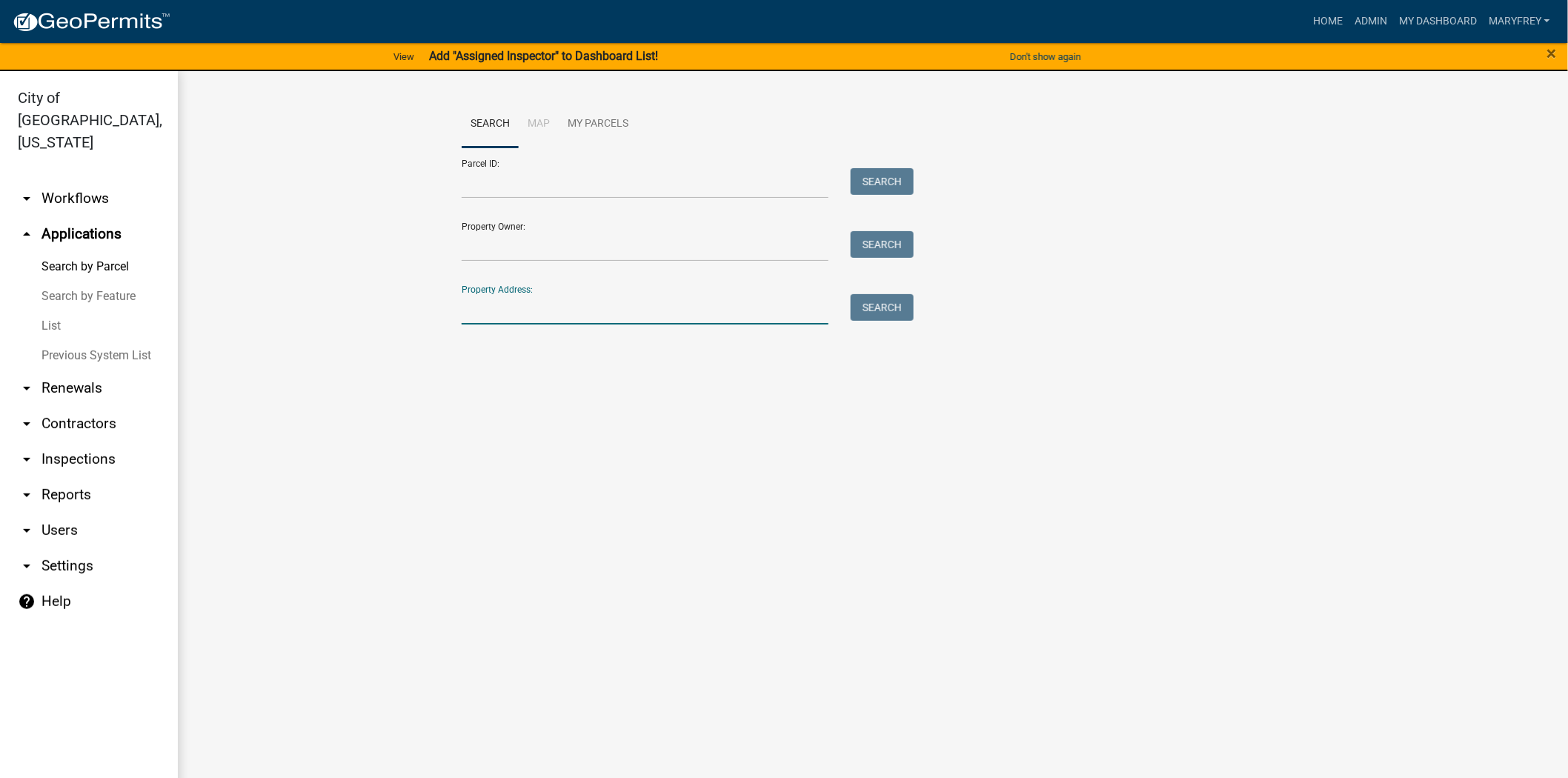
click at [472, 313] on input "Property Address:" at bounding box center [645, 309] width 367 height 30
type input "2400 cent"
click at [885, 309] on button "Search" at bounding box center [881, 307] width 63 height 26
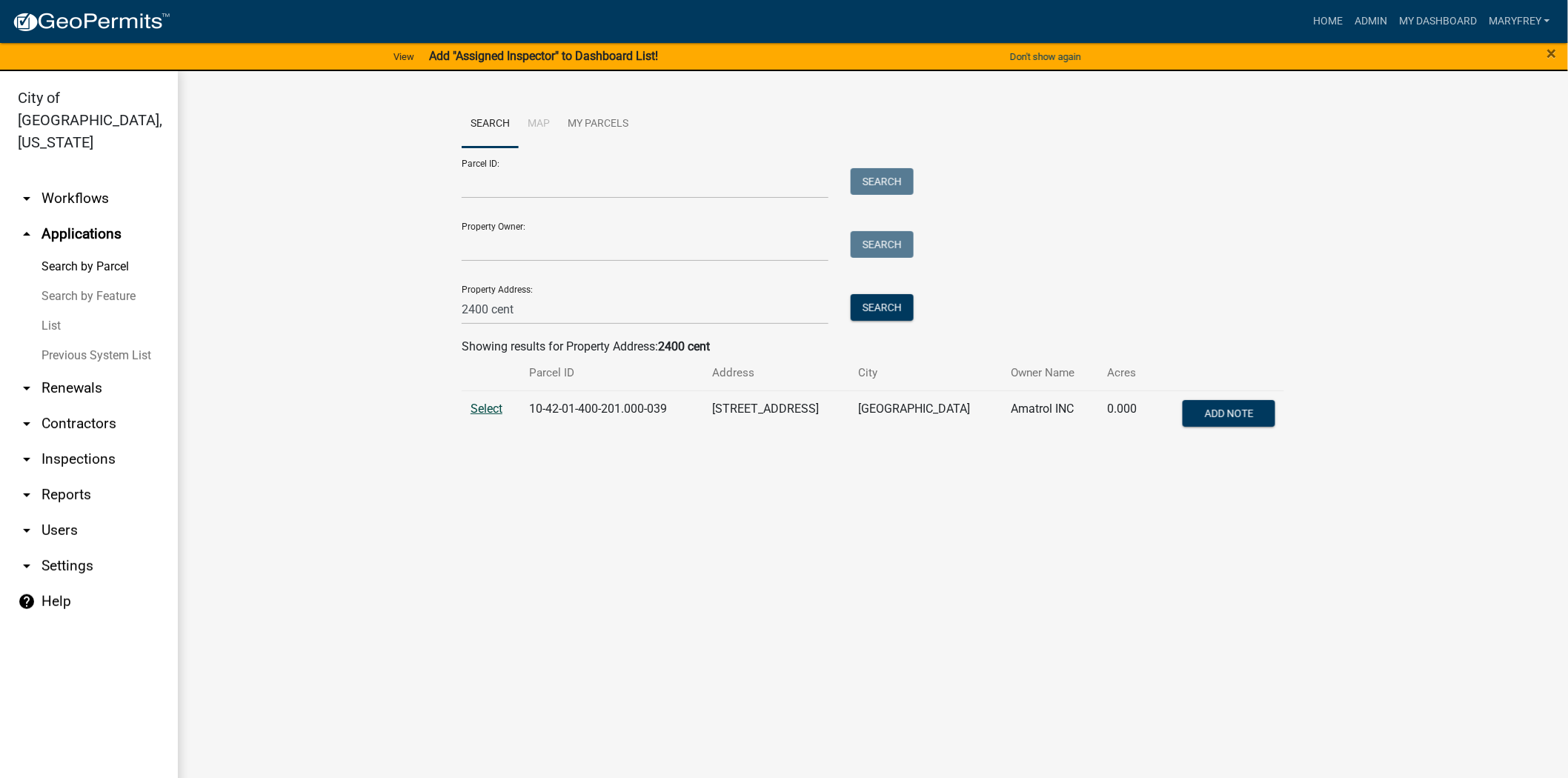
click at [491, 411] on span "Select" at bounding box center [487, 409] width 32 height 14
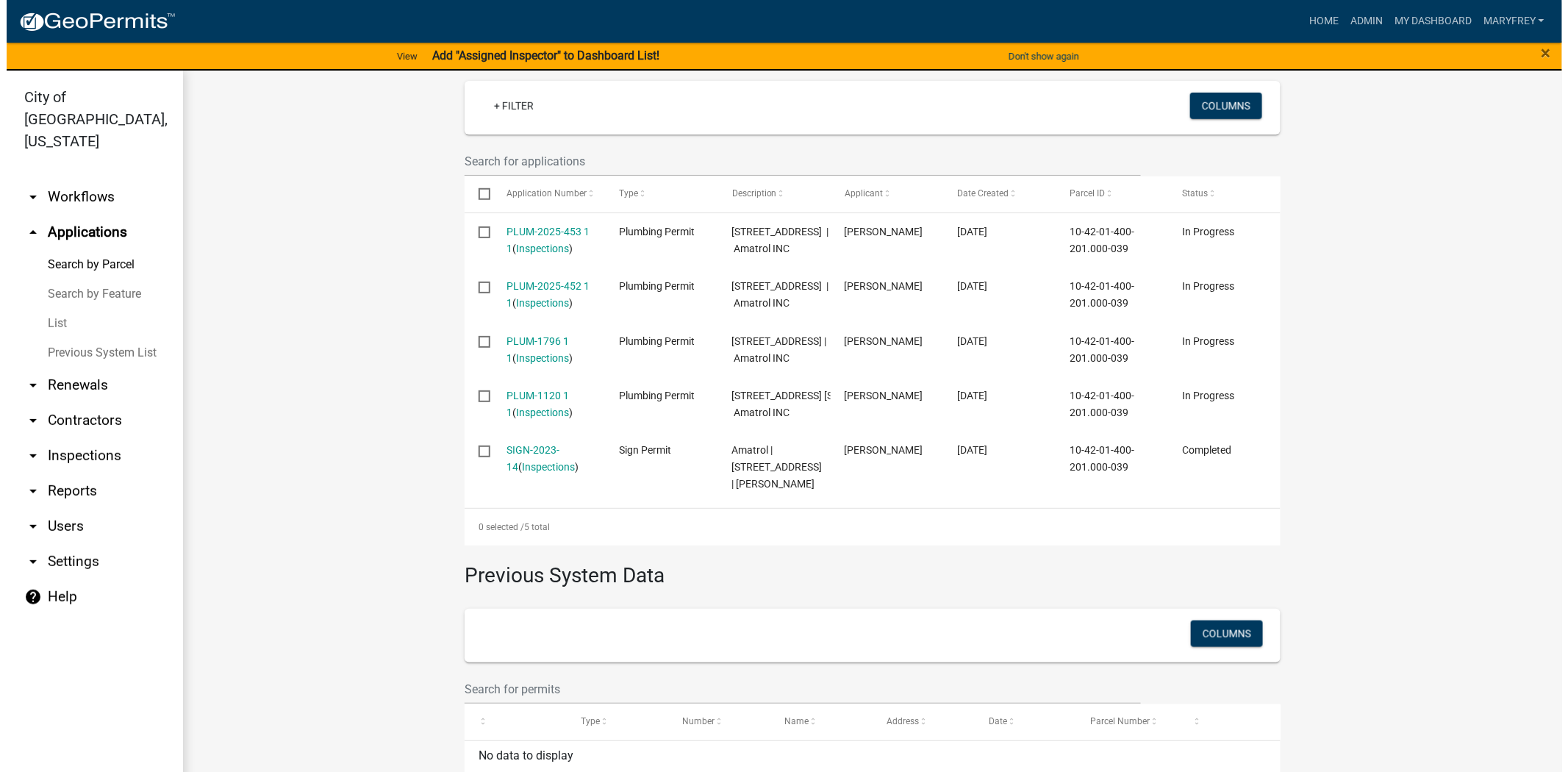
scroll to position [407, 0]
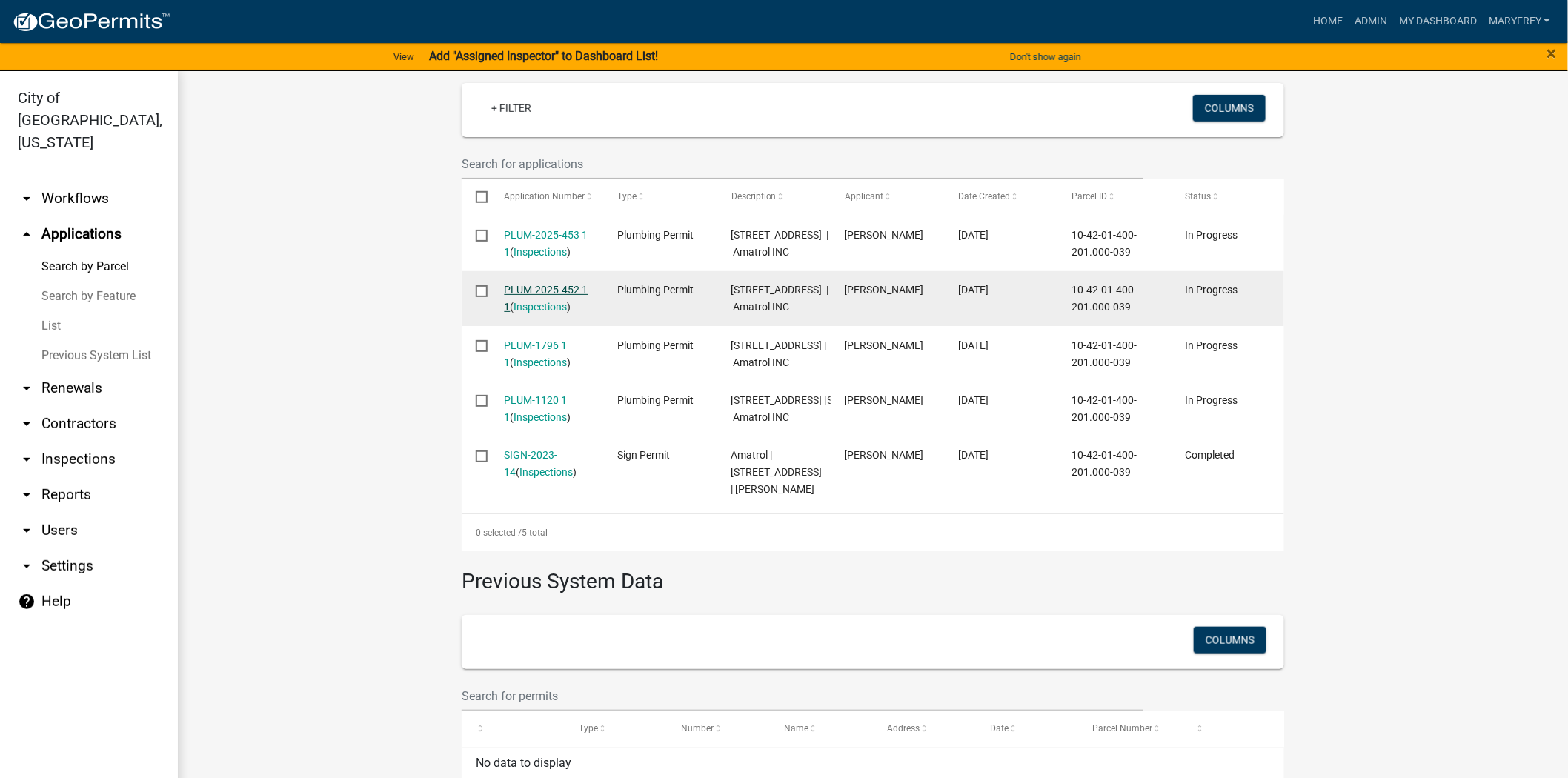
click at [539, 313] on link "PLUM-2025-452 1 1" at bounding box center [546, 298] width 84 height 29
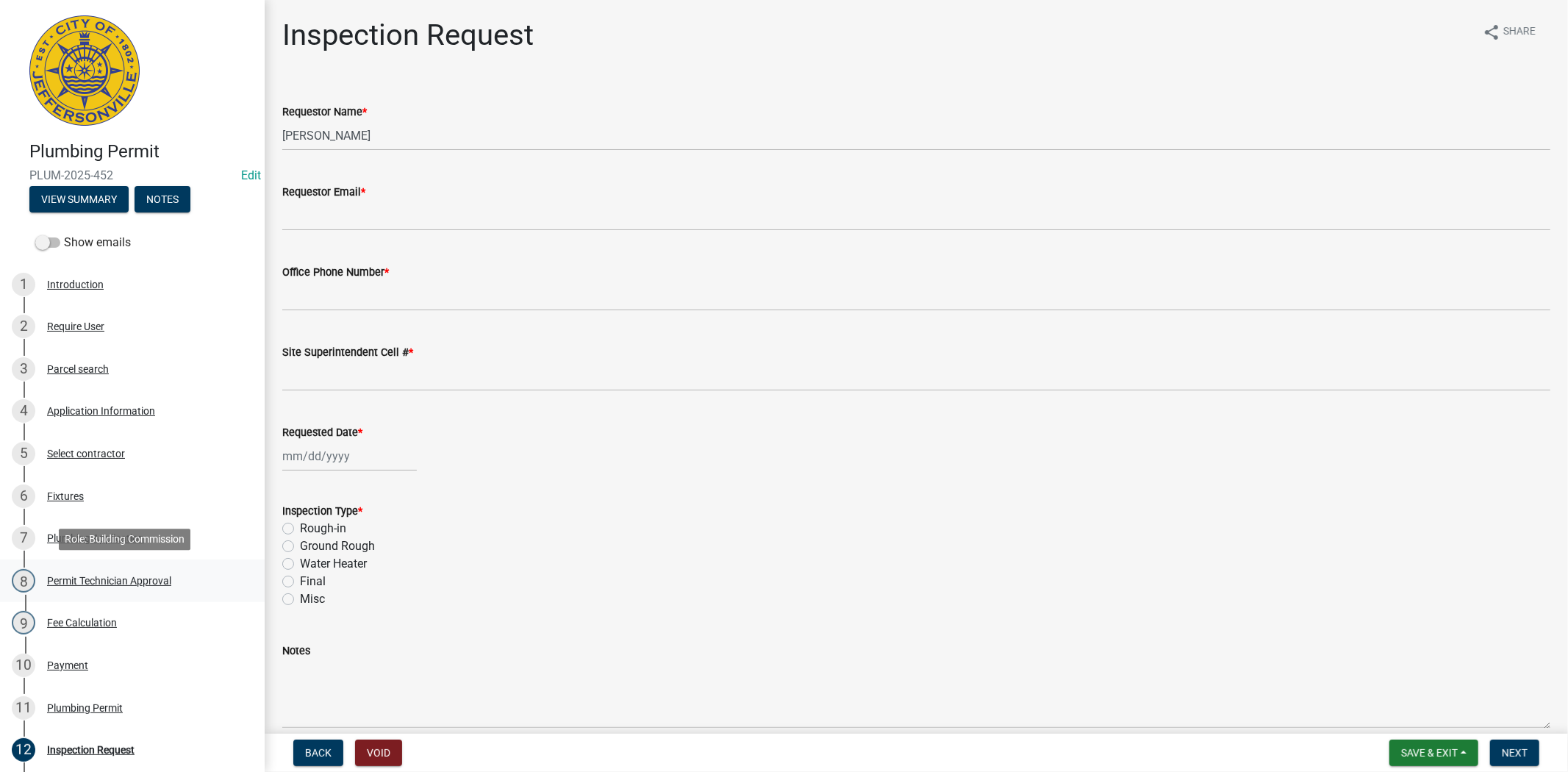
click at [108, 578] on div "Permit Technician Approval" at bounding box center [109, 581] width 124 height 10
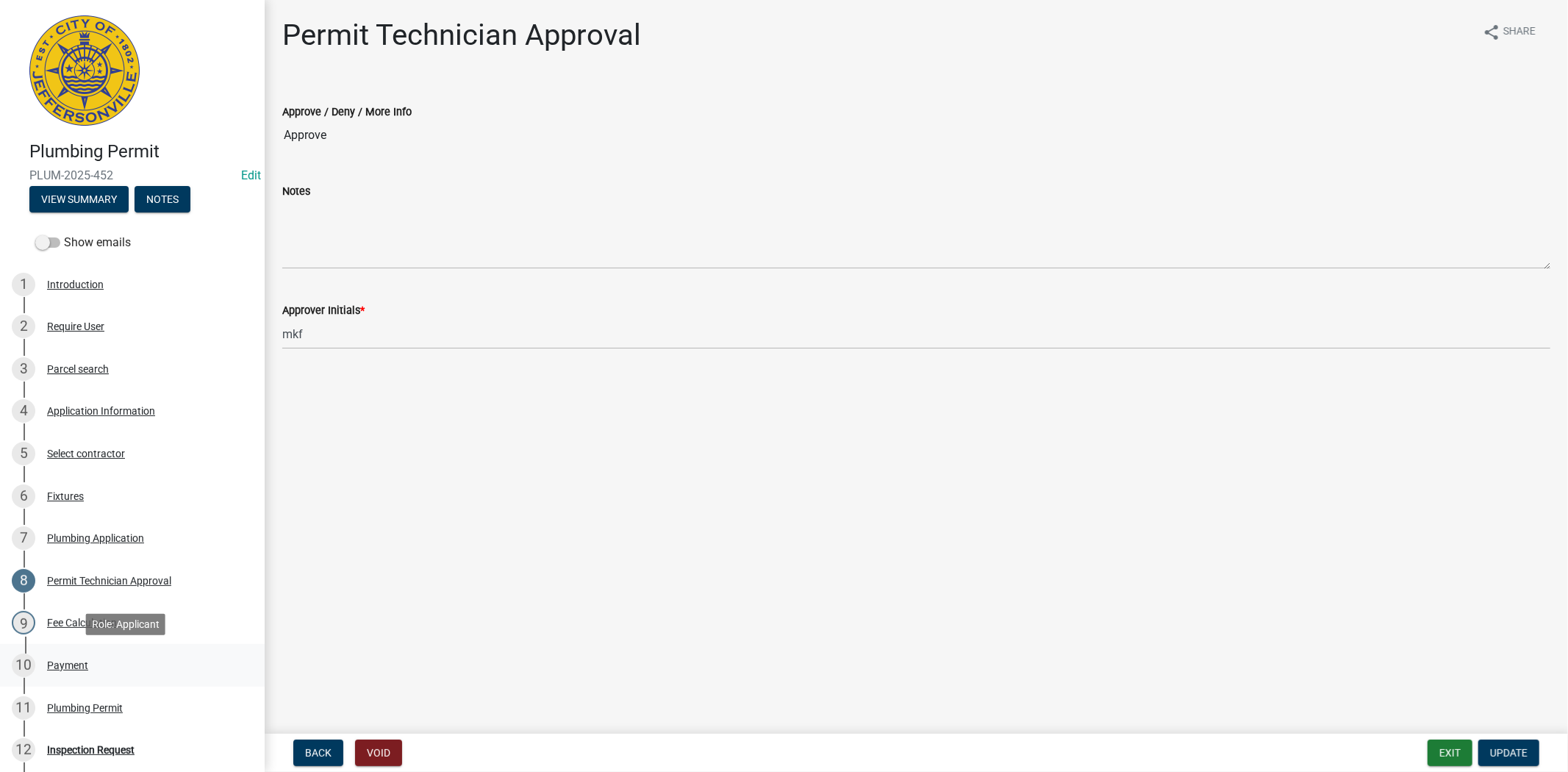
click at [66, 662] on div "Payment" at bounding box center [67, 665] width 41 height 10
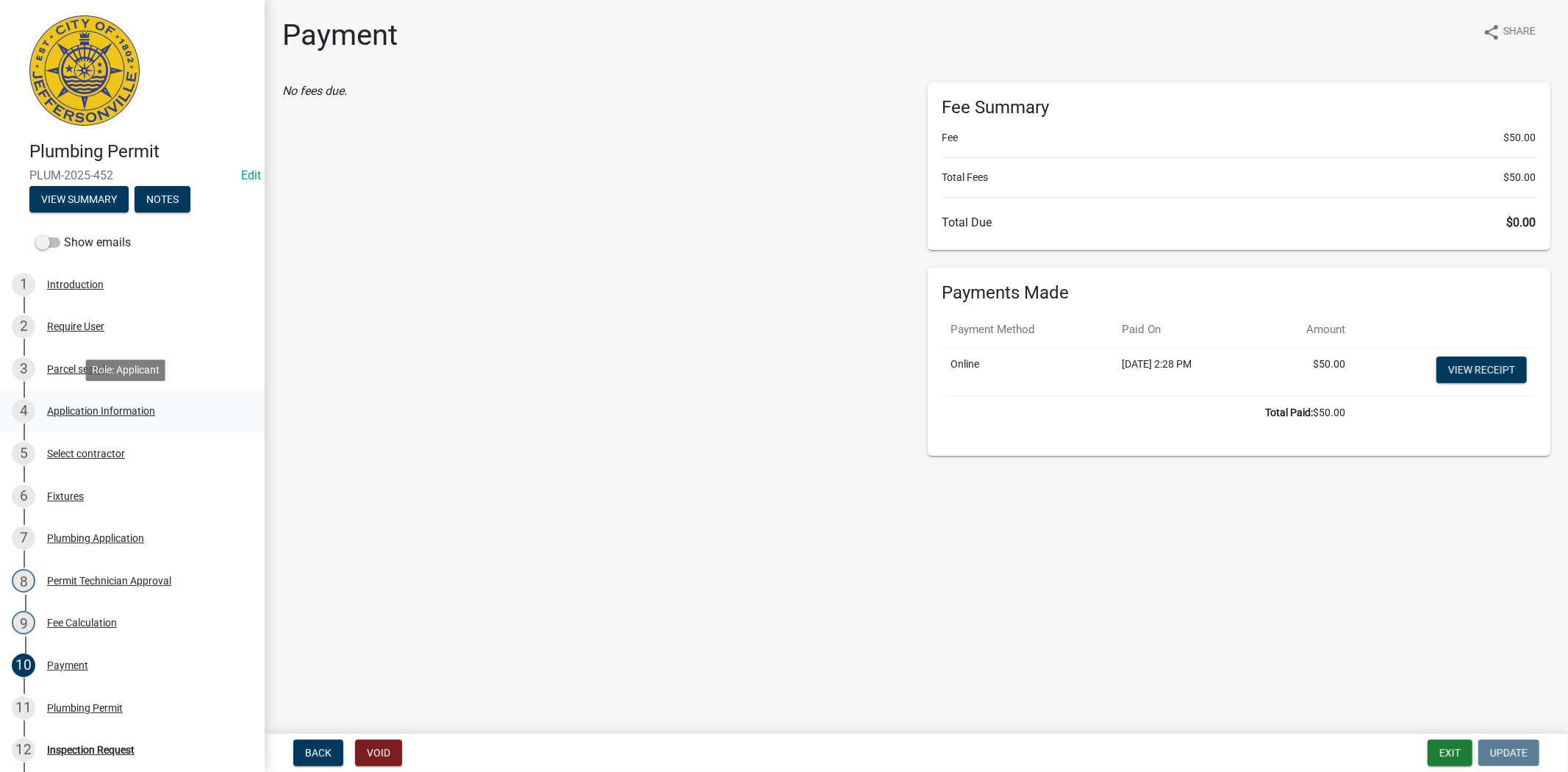
click at [115, 408] on div "Application Information" at bounding box center [101, 411] width 108 height 10
